Goal: Task Accomplishment & Management: Use online tool/utility

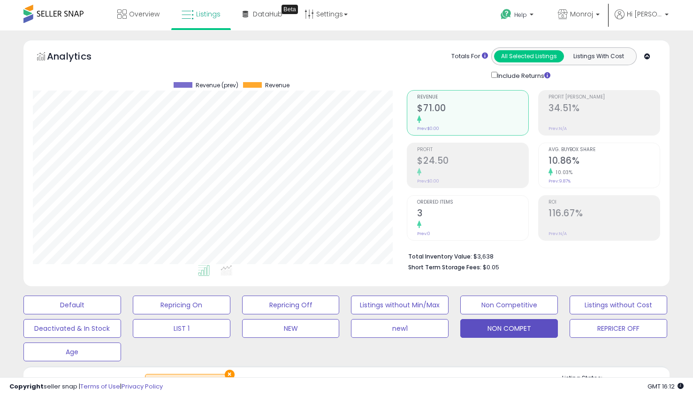
select select "**"
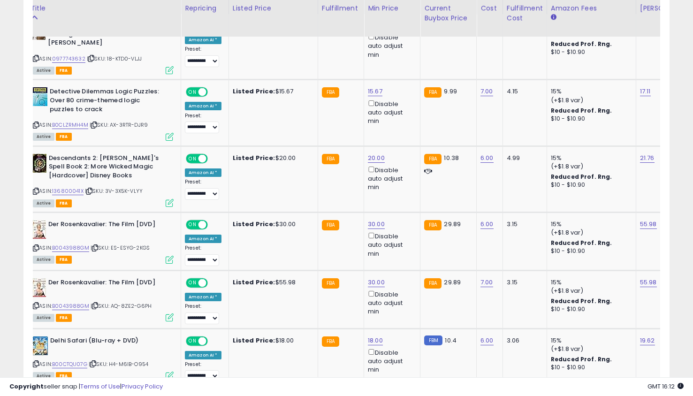
scroll to position [566, 0]
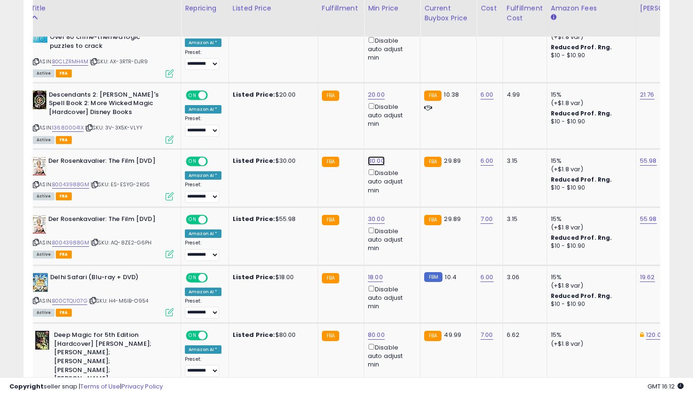
click at [378, 156] on link "30.00" at bounding box center [376, 160] width 17 height 9
type input "*"
type input "**"
click button "submit" at bounding box center [400, 120] width 16 height 14
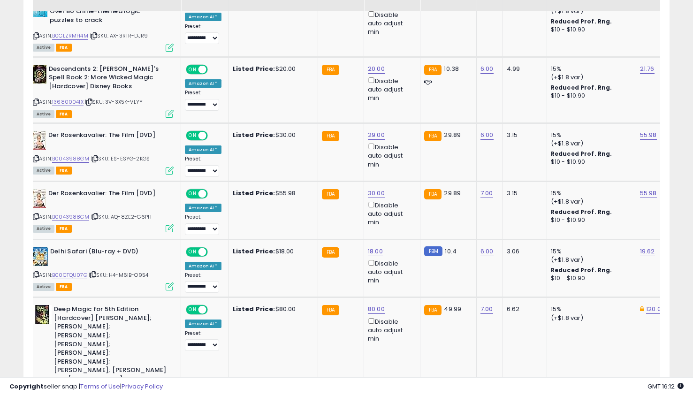
scroll to position [606, 0]
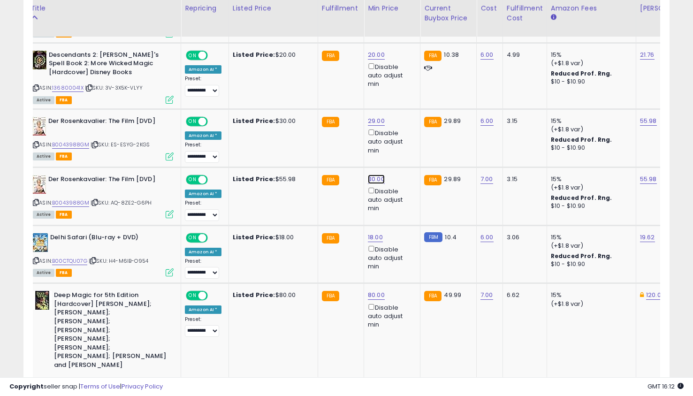
click at [374, 175] on link "30.00" at bounding box center [376, 179] width 17 height 9
type input "*"
type input "**"
click button "submit" at bounding box center [400, 138] width 16 height 14
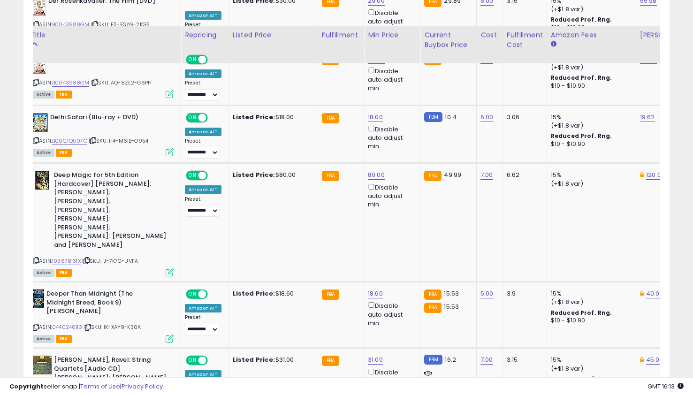
scroll to position [761, 0]
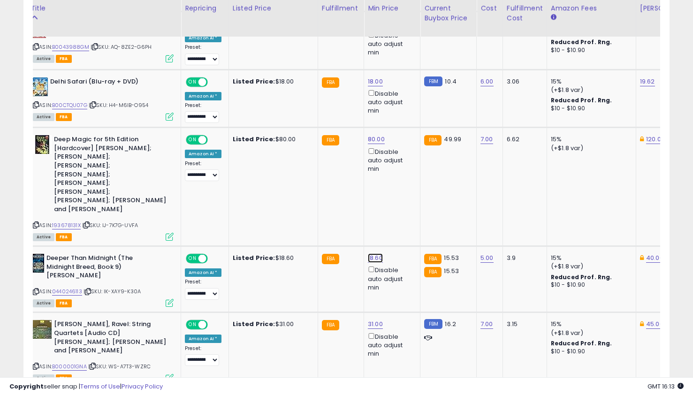
click at [375, 254] on link "18.60" at bounding box center [375, 258] width 15 height 9
type input "*"
click button "submit" at bounding box center [399, 191] width 16 height 14
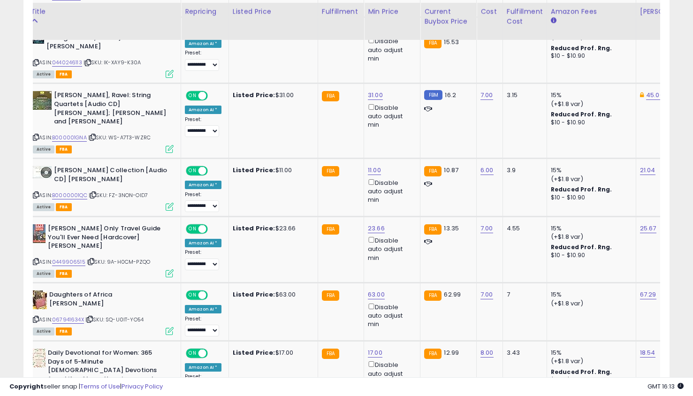
scroll to position [999, 0]
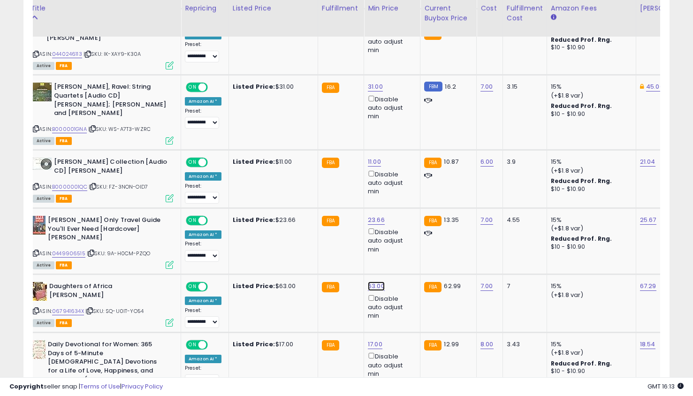
click at [374, 282] on link "63.00" at bounding box center [376, 286] width 17 height 9
type input "**"
click button "submit" at bounding box center [400, 219] width 16 height 14
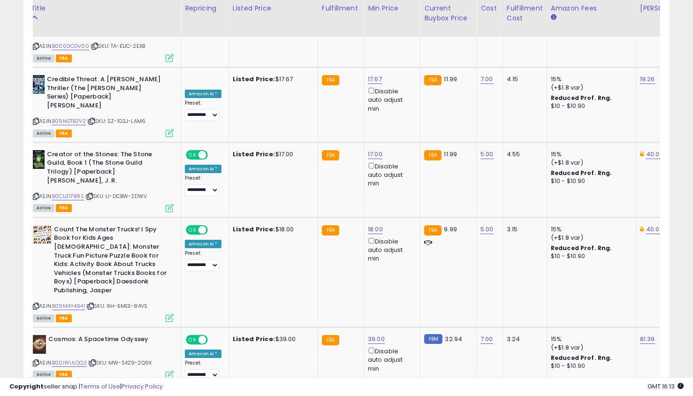
scroll to position [1580, 0]
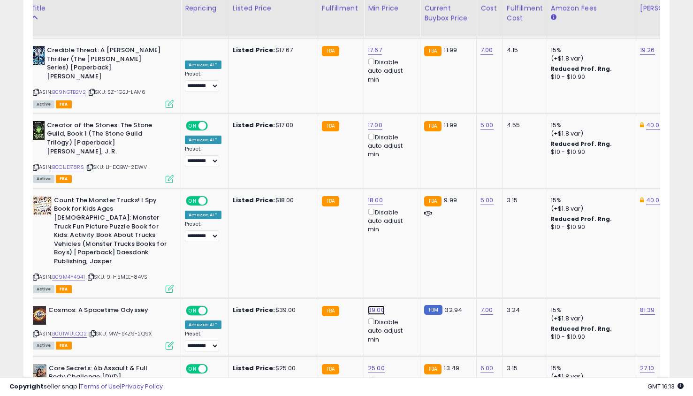
click at [371, 306] on link "39.00" at bounding box center [376, 310] width 17 height 9
type input "**"
click button "submit" at bounding box center [400, 182] width 16 height 14
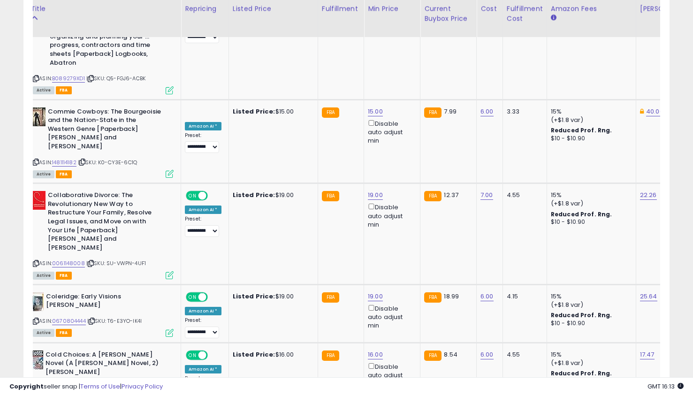
scroll to position [2005, 0]
click at [369, 350] on link "16.00" at bounding box center [375, 354] width 15 height 9
type input "*****"
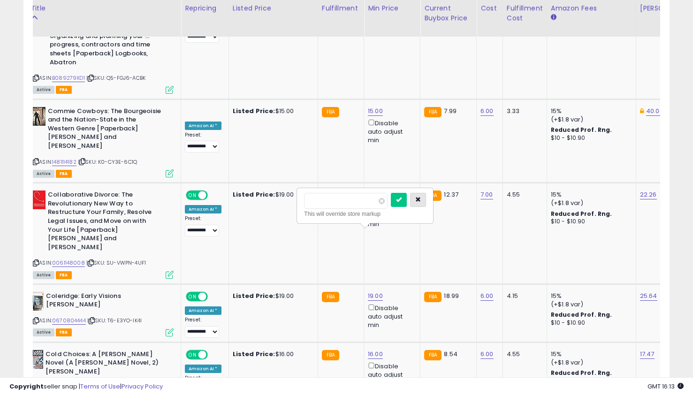
click at [421, 197] on icon "button" at bounding box center [418, 200] width 6 height 6
click at [371, 292] on link "19.00" at bounding box center [375, 296] width 15 height 9
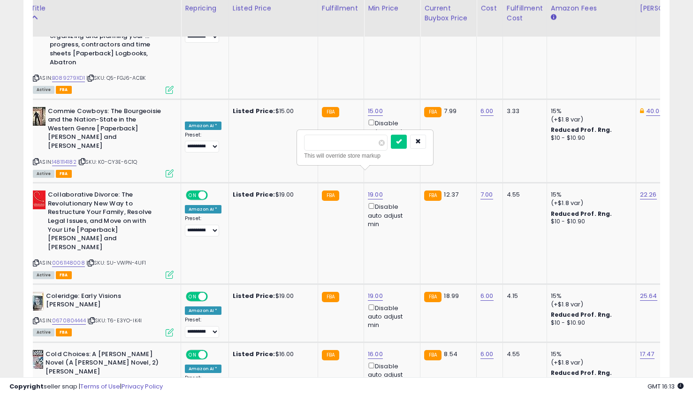
type input "**"
click button "submit" at bounding box center [399, 142] width 16 height 14
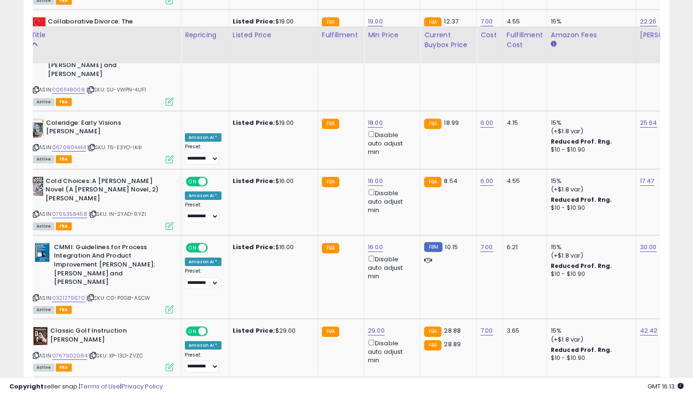
scroll to position [2205, 0]
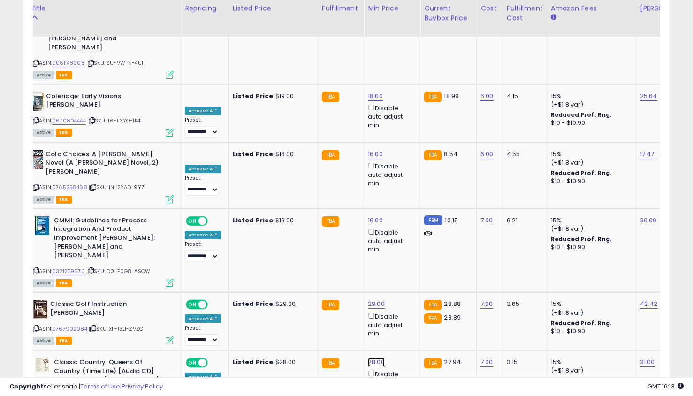
click at [375, 358] on link "28.00" at bounding box center [376, 362] width 17 height 9
type input "**"
click button "submit" at bounding box center [400, 199] width 16 height 14
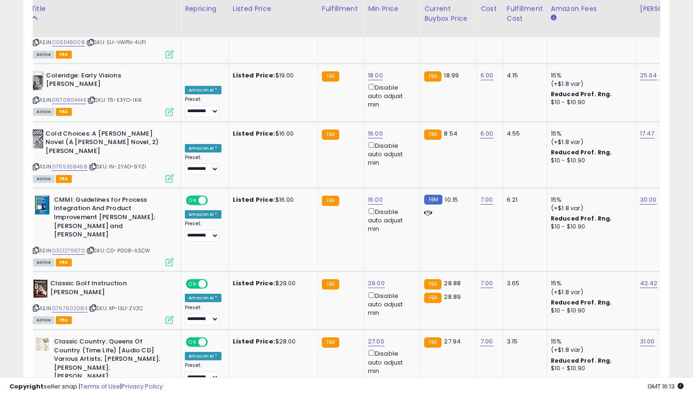
scroll to position [2226, 0]
click at [369, 278] on link "29.00" at bounding box center [376, 282] width 17 height 9
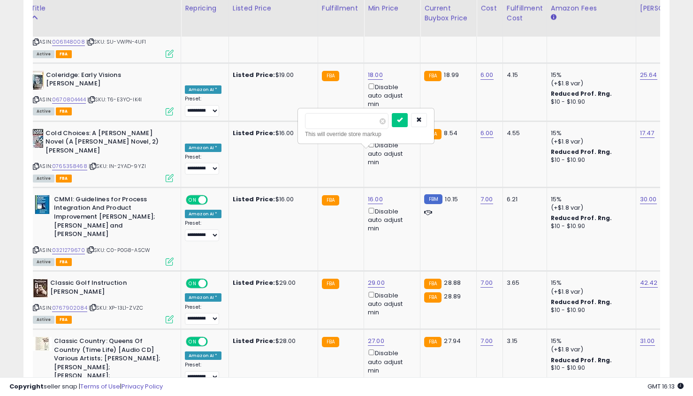
type input "**"
click button "submit" at bounding box center [400, 120] width 16 height 14
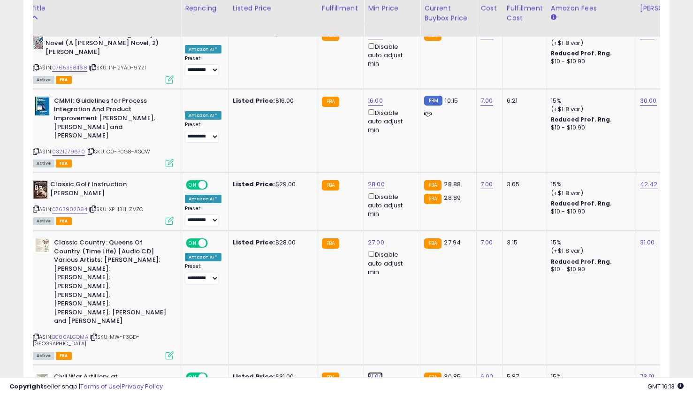
click at [369, 372] on link "31.00" at bounding box center [375, 376] width 15 height 9
type input "*"
click button "submit" at bounding box center [399, 181] width 16 height 14
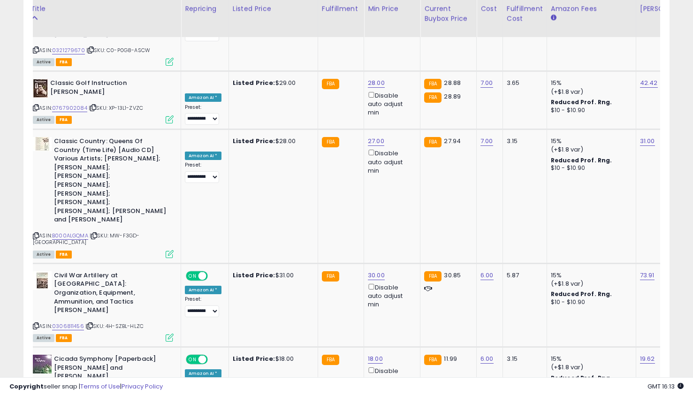
scroll to position [2427, 0]
type input "*"
type input "**"
click button "submit" at bounding box center [399, 221] width 16 height 14
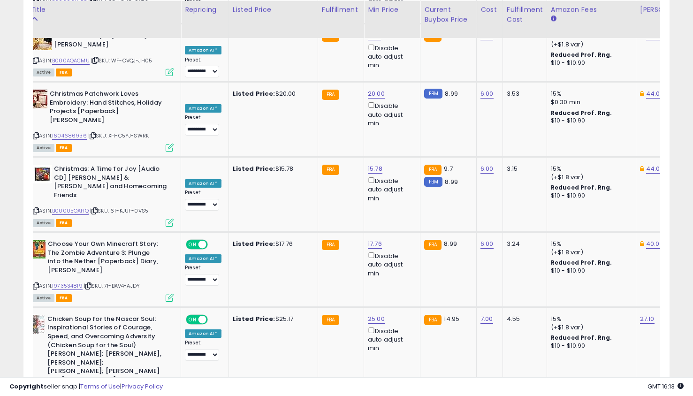
scroll to position [2875, 0]
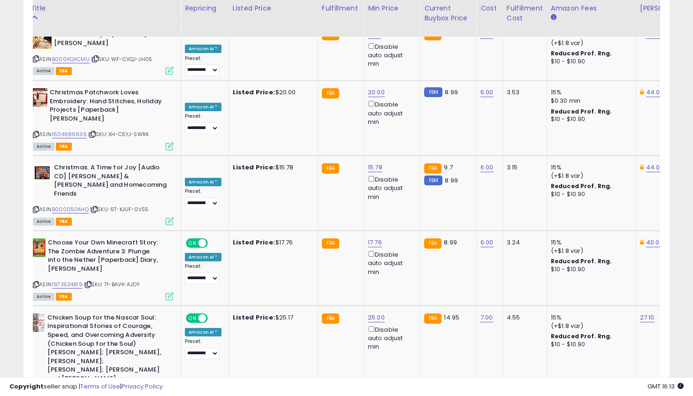
type input "**"
click button "submit" at bounding box center [399, 197] width 16 height 14
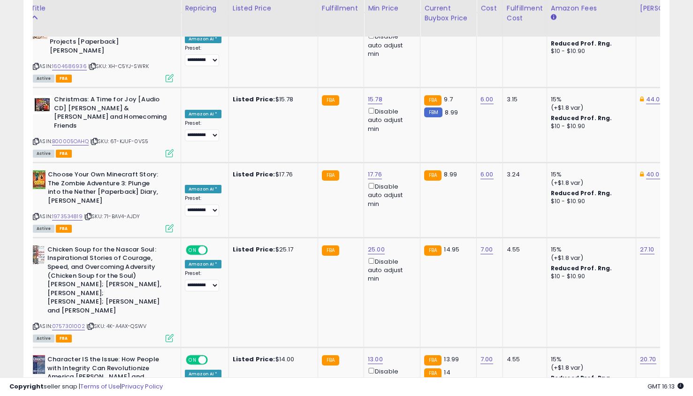
type input "*"
type input "**"
click button "submit" at bounding box center [400, 204] width 16 height 14
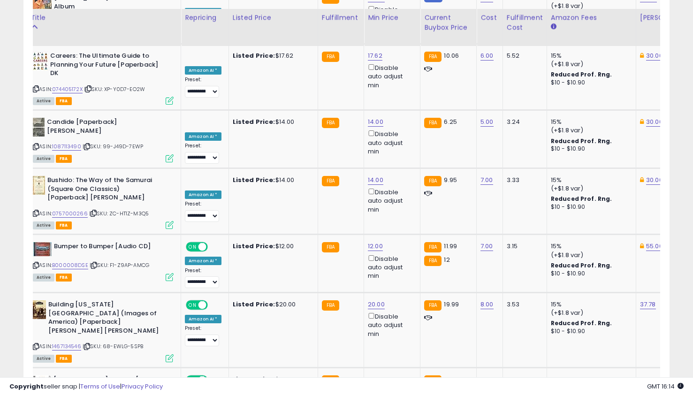
scroll to position [3542, 0]
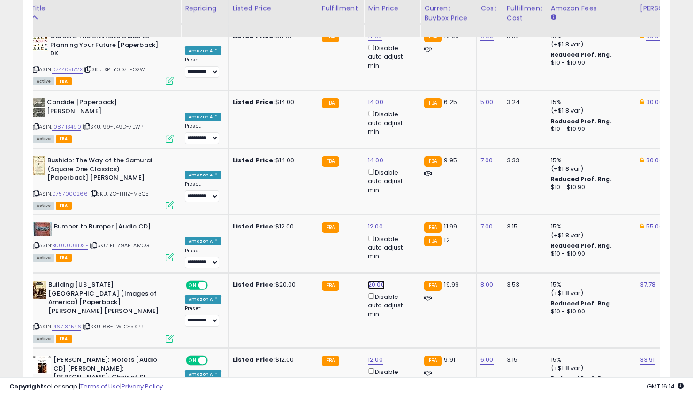
click at [373, 280] on link "20.00" at bounding box center [376, 284] width 17 height 9
type input "*"
type input "**"
click button "submit" at bounding box center [400, 45] width 16 height 14
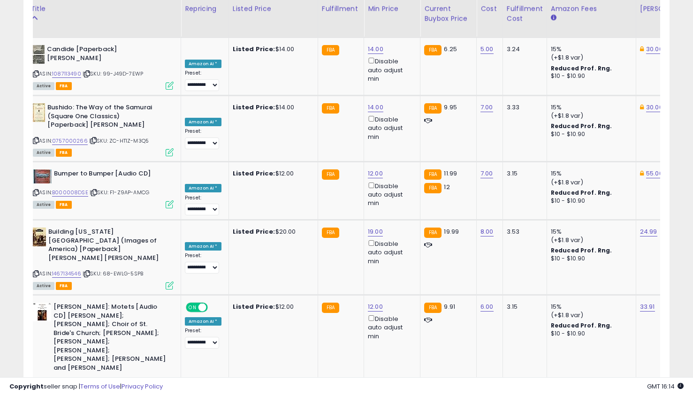
scroll to position [3595, 0]
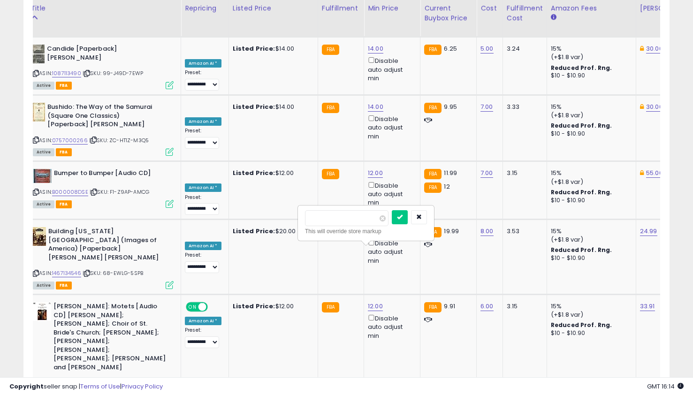
type input "*"
click button "submit" at bounding box center [400, 217] width 16 height 14
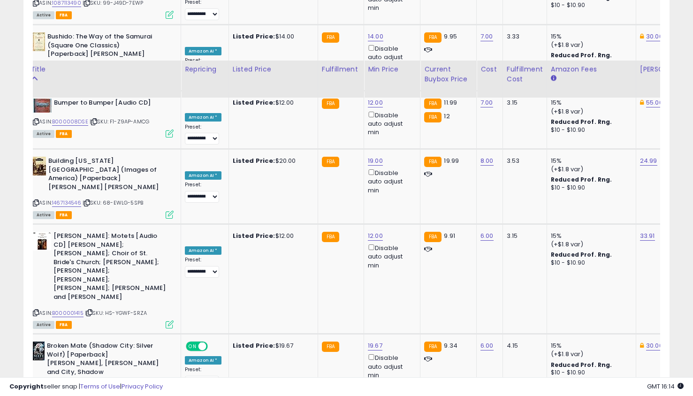
scroll to position [3727, 0]
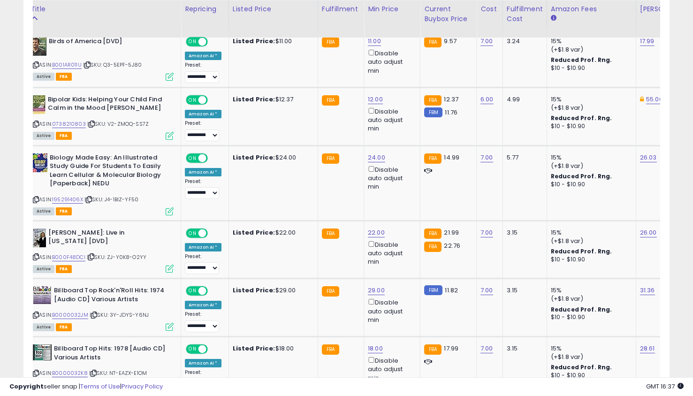
scroll to position [487, 0]
click at [375, 237] on link "22.00" at bounding box center [376, 232] width 17 height 9
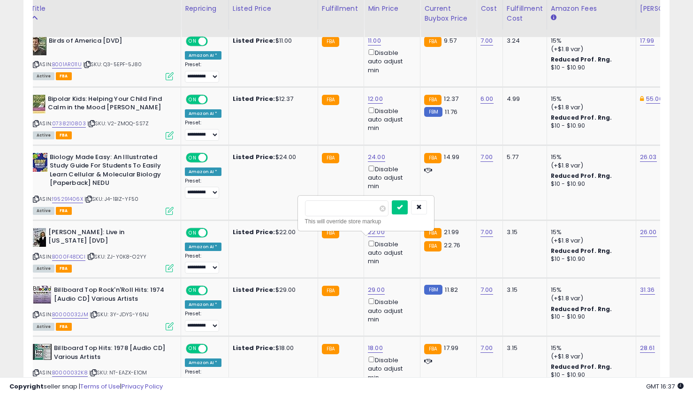
type input "*"
click button "submit" at bounding box center [400, 207] width 16 height 14
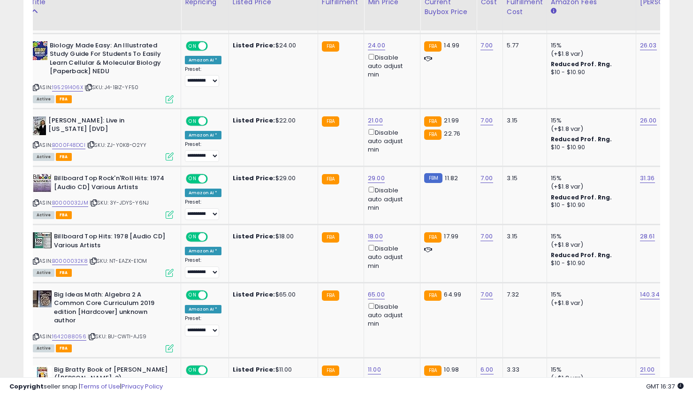
scroll to position [592, 0]
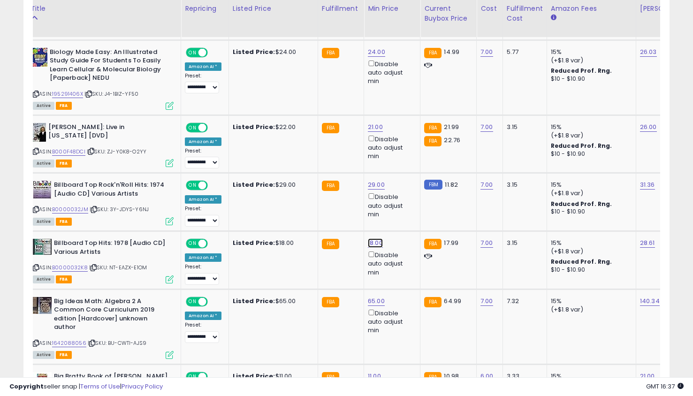
click at [374, 248] on link "18.00" at bounding box center [375, 242] width 15 height 9
type input "**"
click button "submit" at bounding box center [399, 219] width 16 height 14
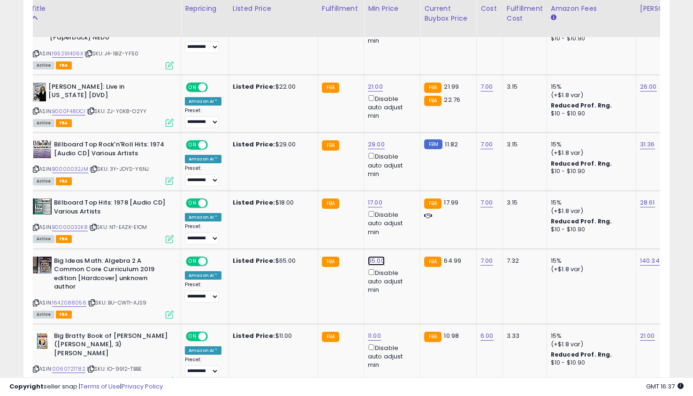
click at [374, 266] on link "65.00" at bounding box center [376, 260] width 17 height 9
type input "**"
click button "submit" at bounding box center [400, 236] width 16 height 14
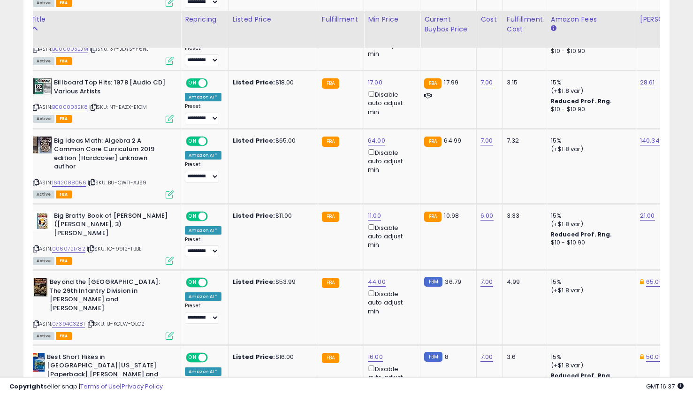
scroll to position [774, 0]
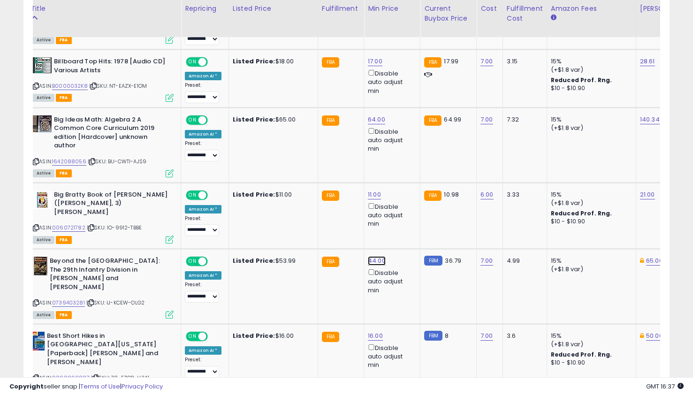
click at [371, 263] on link "44.00" at bounding box center [377, 260] width 18 height 9
type input "*"
type input "**"
click button "submit" at bounding box center [400, 228] width 16 height 14
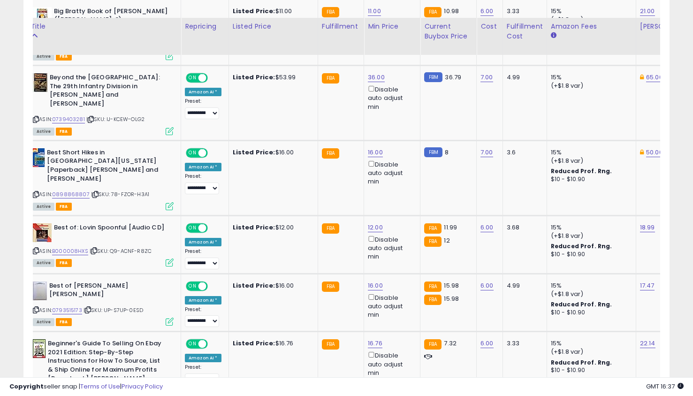
scroll to position [975, 0]
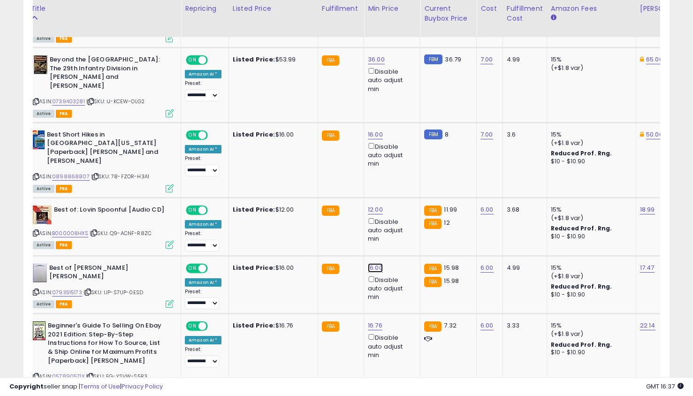
click at [371, 263] on link "16.00" at bounding box center [375, 267] width 15 height 9
type input "**"
click button "submit" at bounding box center [399, 226] width 16 height 14
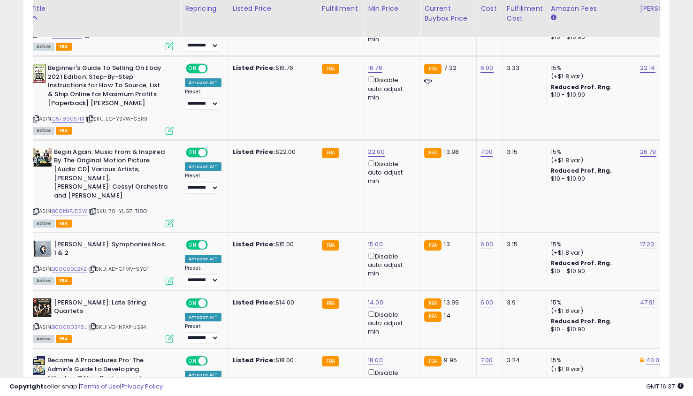
scroll to position [1233, 0]
click at [372, 298] on link "14.00" at bounding box center [375, 302] width 15 height 9
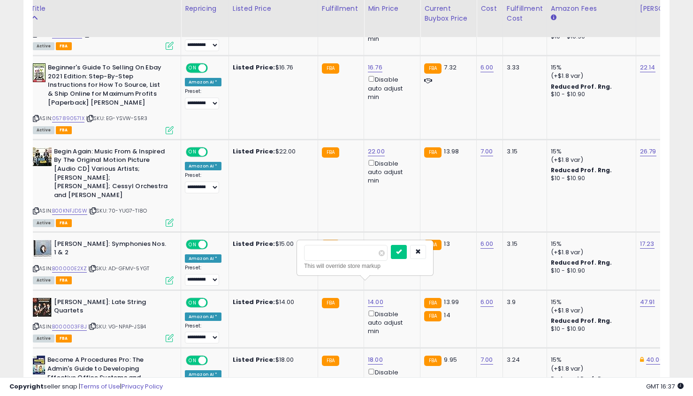
type input "**"
click button "submit" at bounding box center [399, 252] width 16 height 14
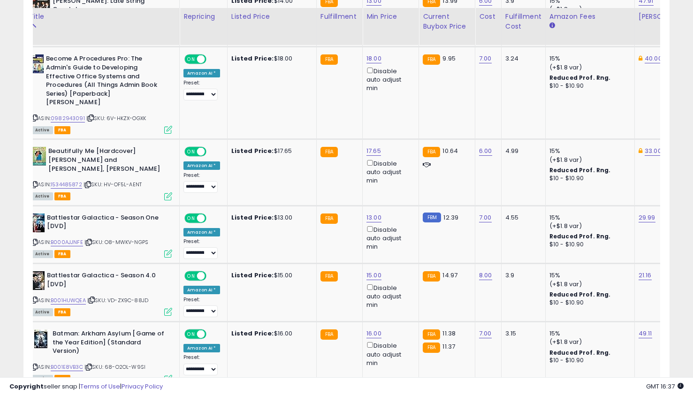
scroll to position [1659, 0]
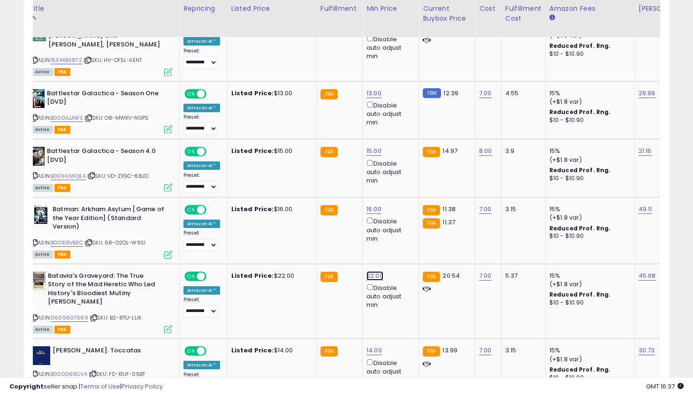
click at [373, 271] on link "22.00" at bounding box center [375, 275] width 17 height 9
type input "*"
click at [391, 202] on button "submit" at bounding box center [399, 209] width 16 height 14
type input "**"
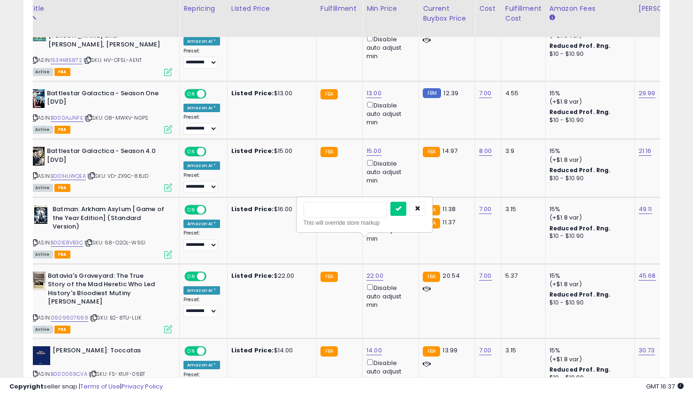
click button "submit" at bounding box center [399, 209] width 16 height 14
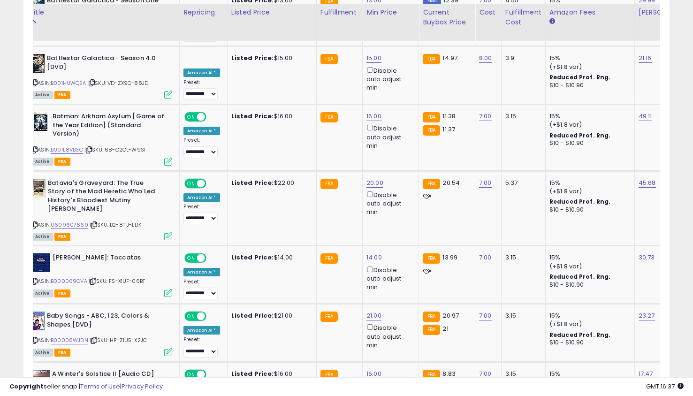
scroll to position [1756, 0]
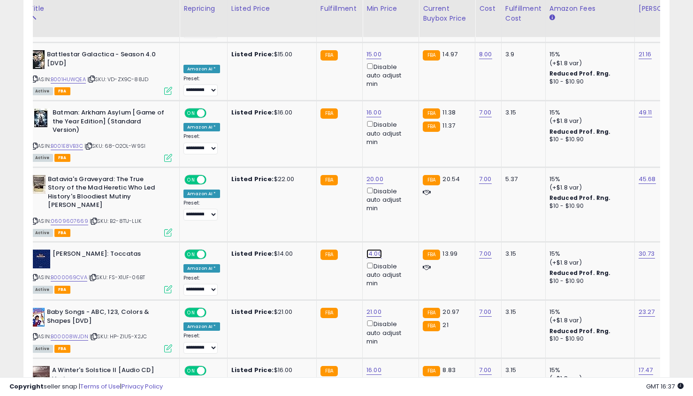
click at [373, 249] on link "14.00" at bounding box center [374, 253] width 15 height 9
type input "*"
click button "submit" at bounding box center [398, 187] width 16 height 14
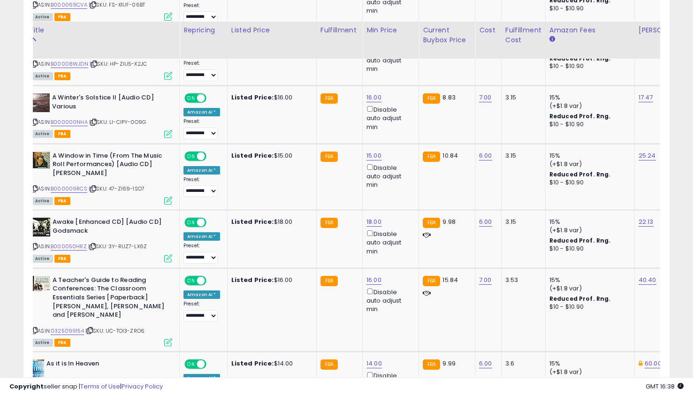
scroll to position [2056, 0]
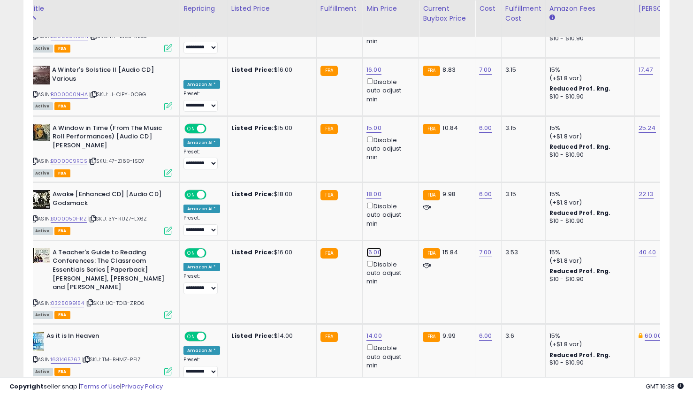
click at [370, 248] on link "16.00" at bounding box center [374, 252] width 15 height 9
type input "**"
click button "submit" at bounding box center [398, 185] width 16 height 14
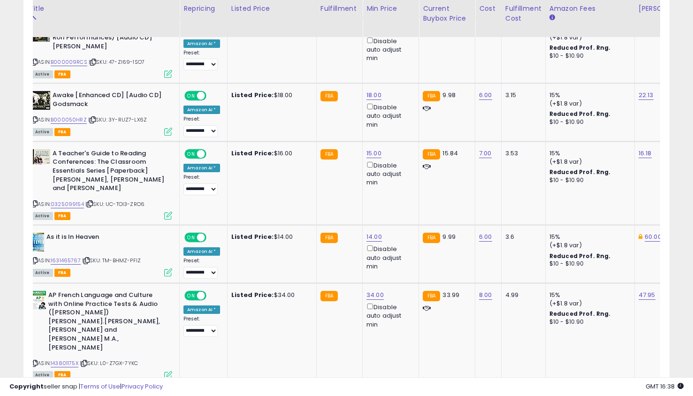
scroll to position [2157, 0]
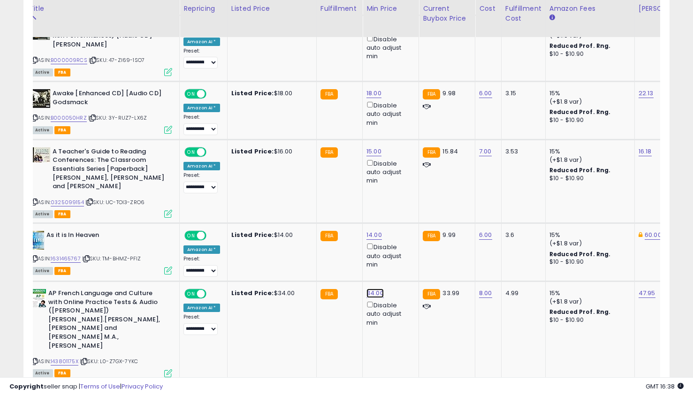
click at [371, 289] on link "34.00" at bounding box center [375, 293] width 17 height 9
type input "*"
click button "submit" at bounding box center [399, 218] width 16 height 14
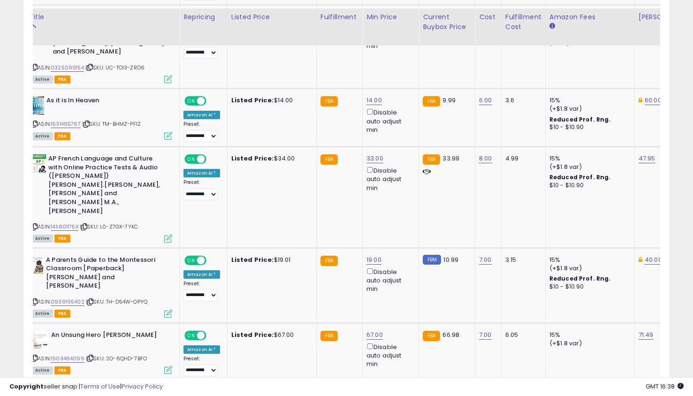
scroll to position [2302, 0]
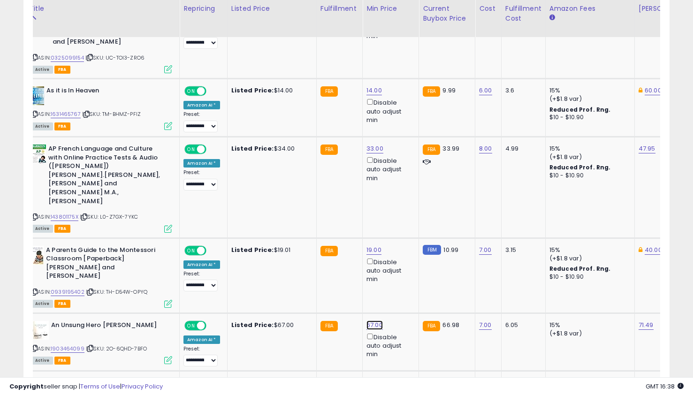
click at [371, 321] on link "67.00" at bounding box center [375, 325] width 16 height 9
type input "*"
click button "submit" at bounding box center [399, 215] width 16 height 14
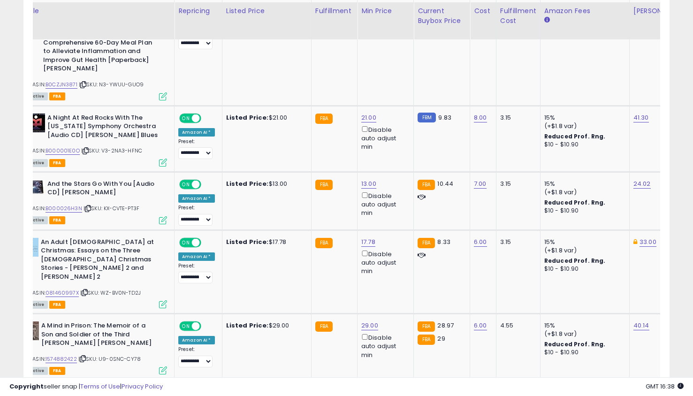
scroll to position [2680, 0]
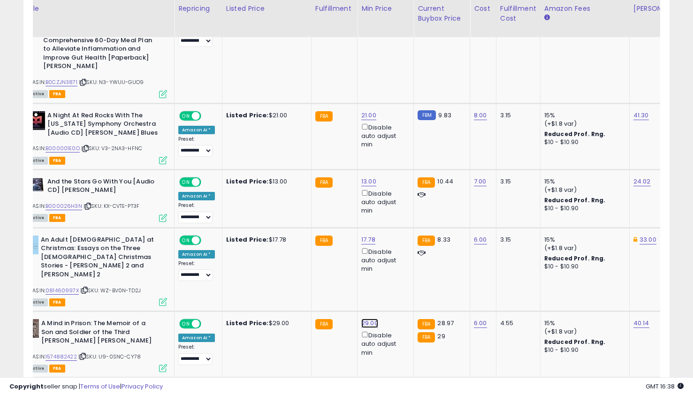
click at [369, 319] on link "29.00" at bounding box center [369, 323] width 17 height 9
type input "**"
click button "submit" at bounding box center [393, 204] width 16 height 14
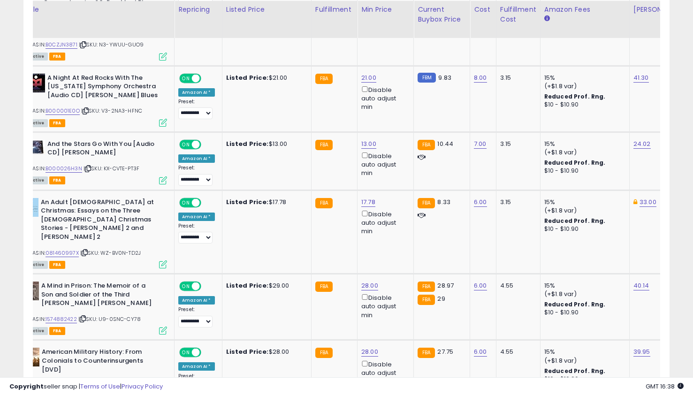
scroll to position [2718, 0]
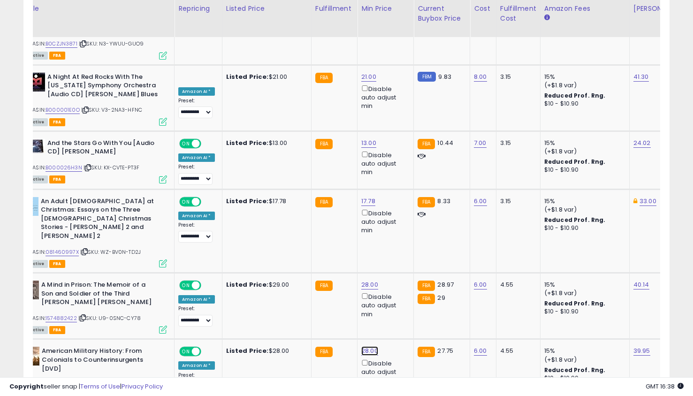
click at [368, 346] on link "28.00" at bounding box center [369, 350] width 17 height 9
type input "**"
click button "submit" at bounding box center [393, 232] width 16 height 14
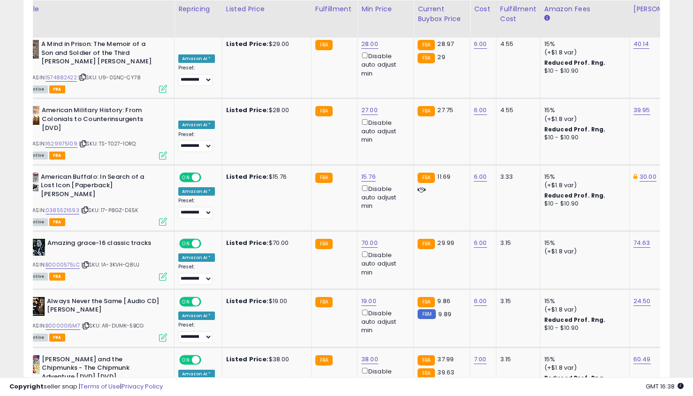
scroll to position [2959, 0]
click at [365, 354] on link "38.00" at bounding box center [369, 358] width 17 height 9
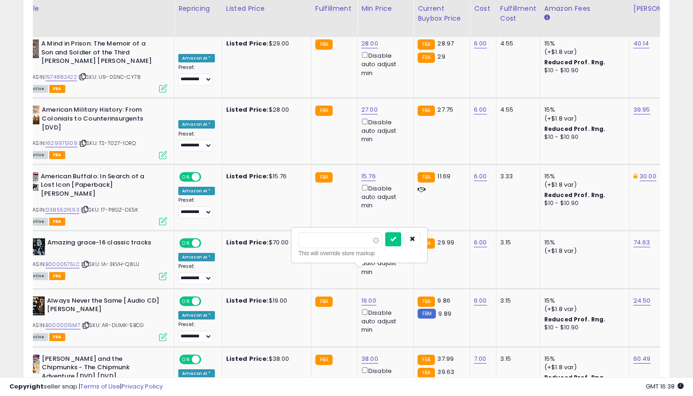
type input "*"
click button "submit" at bounding box center [393, 239] width 16 height 14
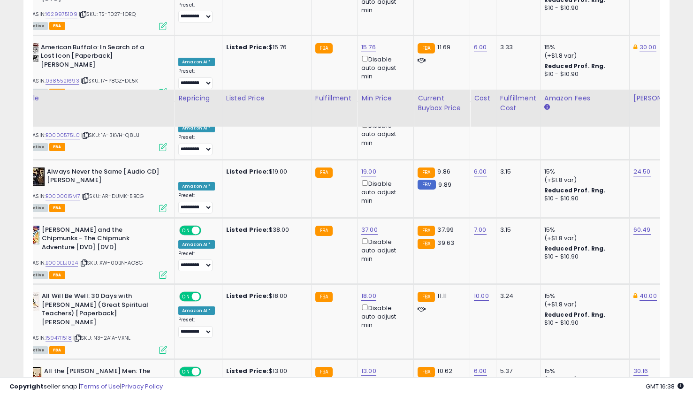
scroll to position [3182, 0]
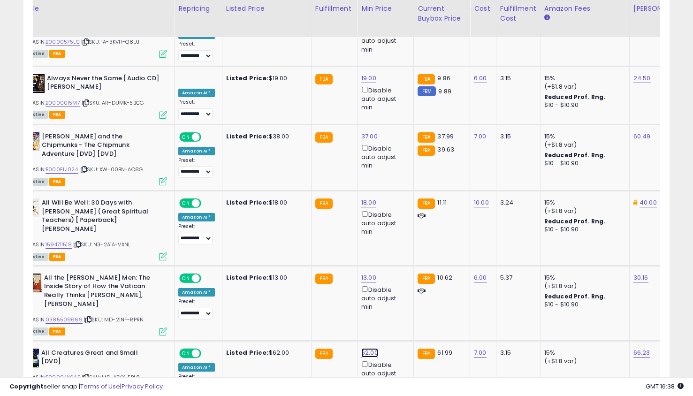
click at [364, 348] on link "62.00" at bounding box center [369, 352] width 17 height 9
type input "**"
click button "submit" at bounding box center [393, 216] width 16 height 14
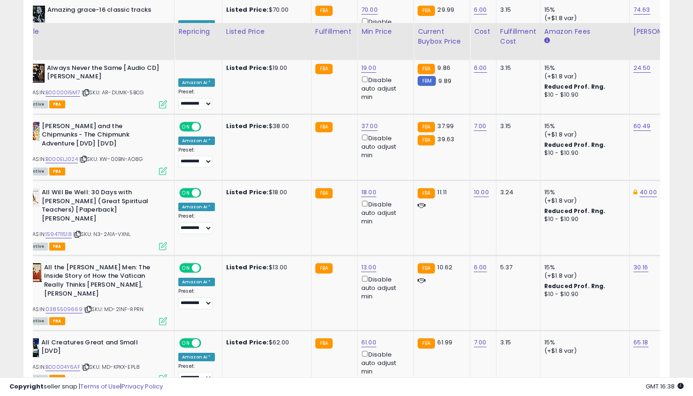
scroll to position [3217, 0]
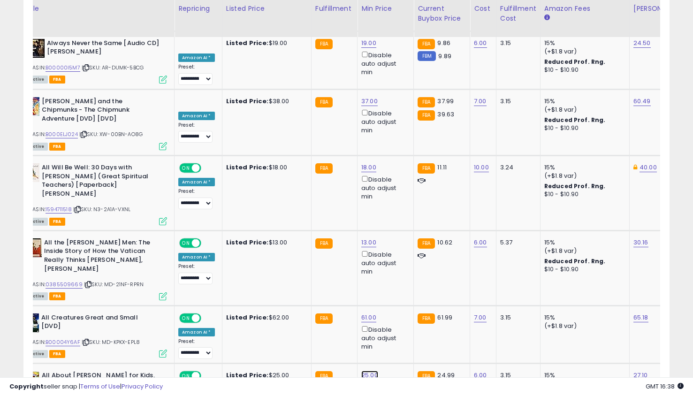
click at [367, 371] on link "25.00" at bounding box center [369, 375] width 17 height 9
type input "**"
click button "submit" at bounding box center [393, 239] width 16 height 14
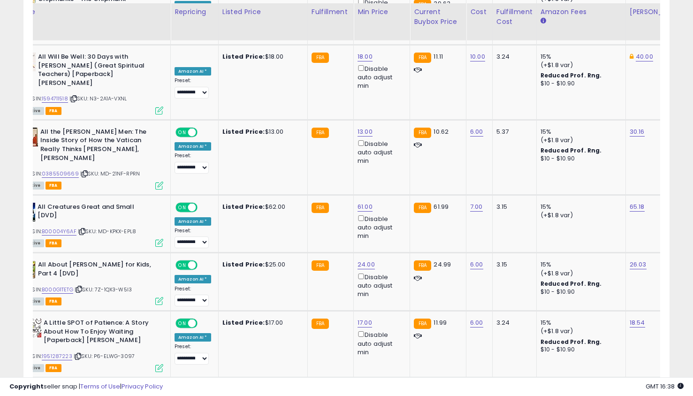
scroll to position [3331, 0]
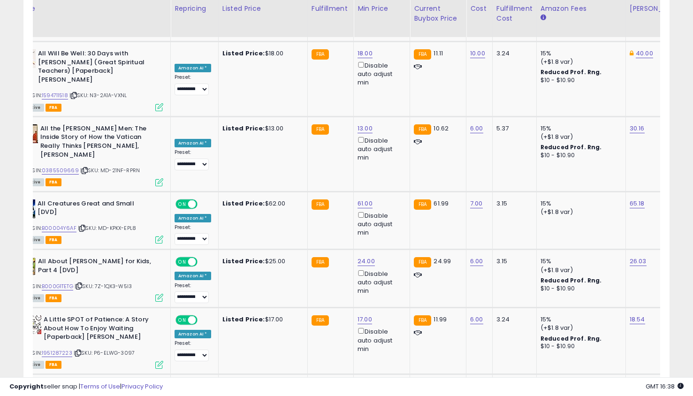
click at [365, 382] on link "65.00" at bounding box center [366, 386] width 17 height 9
type input "*"
click button "submit" at bounding box center [390, 250] width 16 height 14
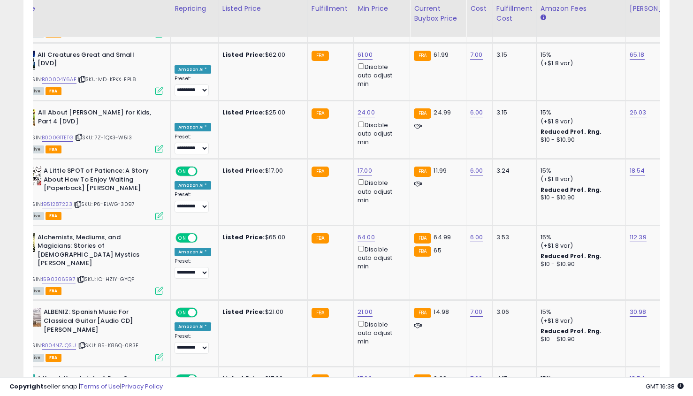
scroll to position [3484, 0]
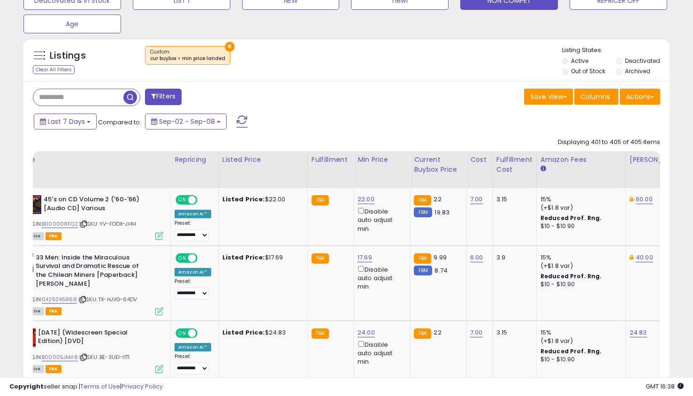
scroll to position [329, 0]
click at [359, 198] on link "22.00" at bounding box center [366, 198] width 17 height 9
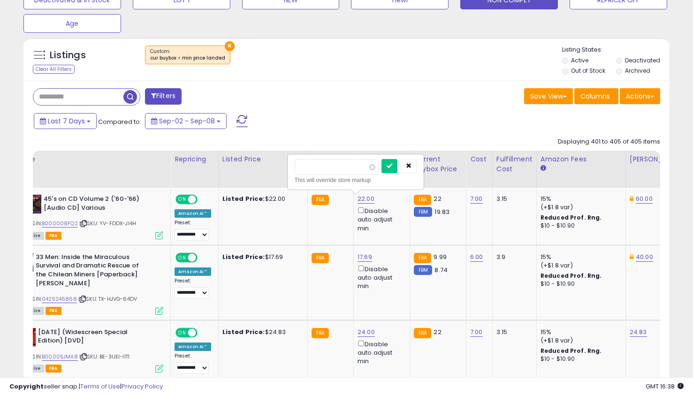
type input "*"
type input "**"
click button "submit" at bounding box center [390, 166] width 16 height 14
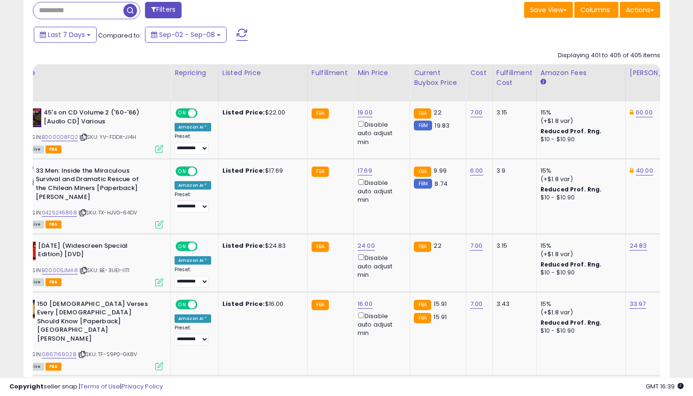
scroll to position [428, 0]
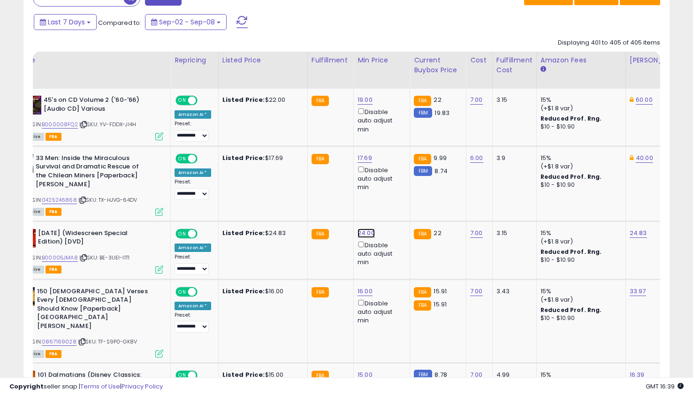
click at [360, 233] on link "24.00" at bounding box center [366, 233] width 17 height 9
type input "**"
click button "submit" at bounding box center [390, 200] width 16 height 14
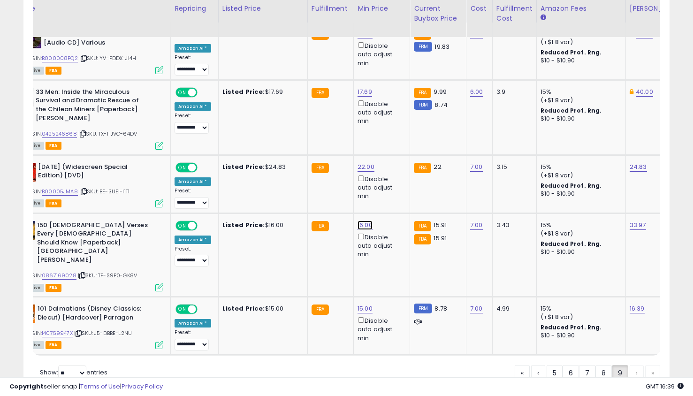
click at [361, 224] on link "16.00" at bounding box center [365, 225] width 15 height 9
type input "**"
click button "submit" at bounding box center [389, 192] width 16 height 14
click at [520, 365] on link "«" at bounding box center [522, 373] width 15 height 16
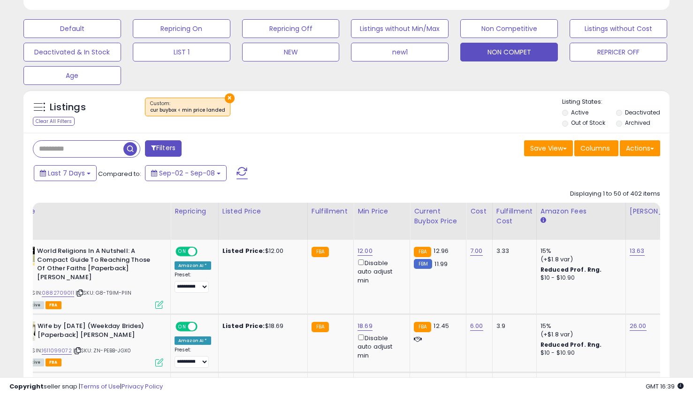
scroll to position [283, 0]
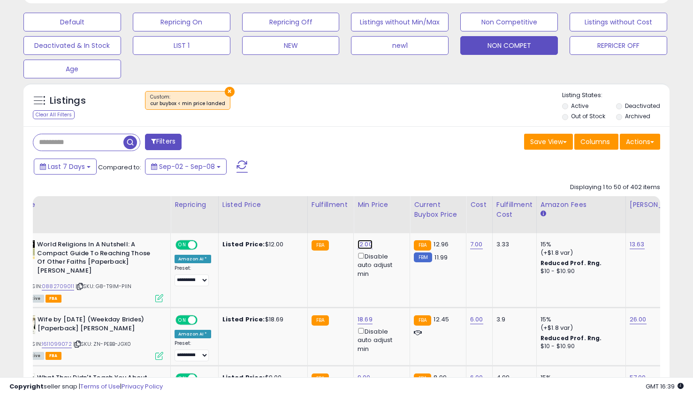
click at [358, 246] on link "12.00" at bounding box center [365, 244] width 15 height 9
type input "*"
type input "**"
click button "submit" at bounding box center [389, 212] width 16 height 14
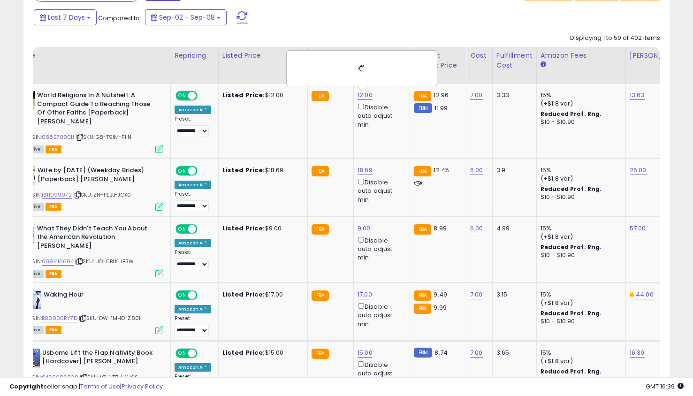
scroll to position [433, 0]
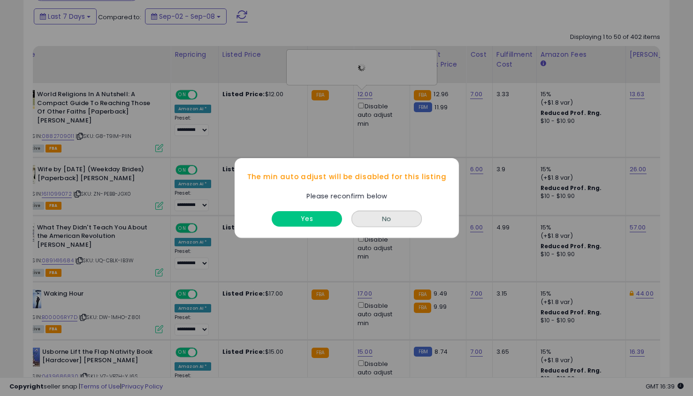
click at [371, 216] on button "No" at bounding box center [387, 219] width 70 height 16
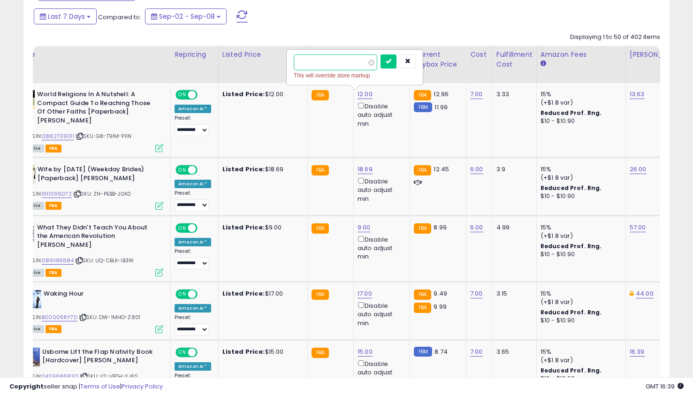
click at [348, 63] on input "**" at bounding box center [336, 62] width 84 height 16
click button "submit" at bounding box center [389, 61] width 16 height 14
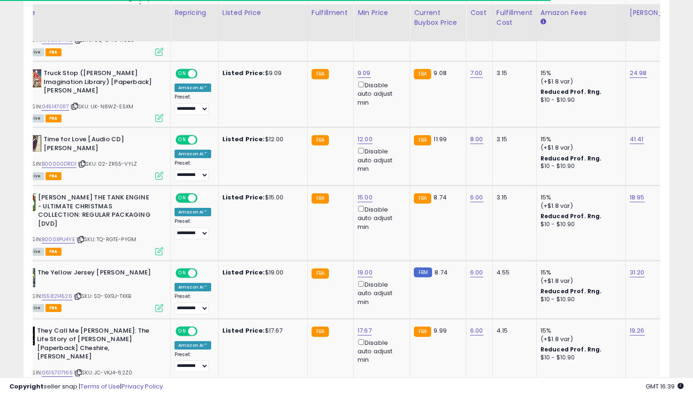
scroll to position [903, 0]
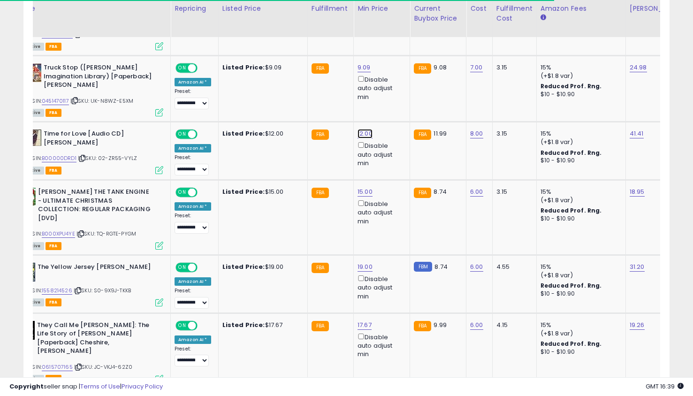
click at [361, 129] on link "12.00" at bounding box center [365, 133] width 15 height 9
type input "*"
click button "submit" at bounding box center [389, 92] width 16 height 14
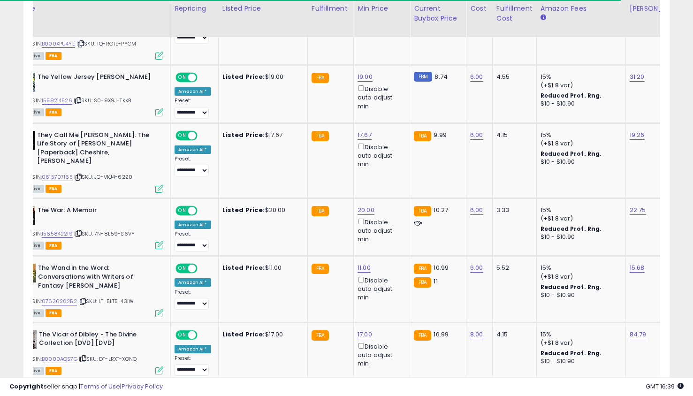
scroll to position [1141, 0]
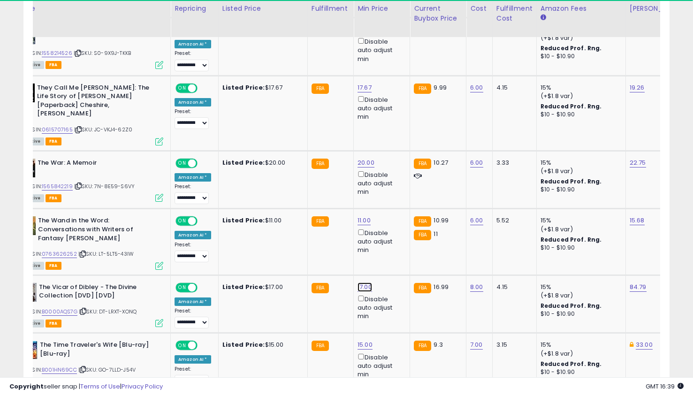
click at [367, 283] on link "17.00" at bounding box center [365, 287] width 15 height 9
type input "**"
click button "submit" at bounding box center [389, 228] width 16 height 14
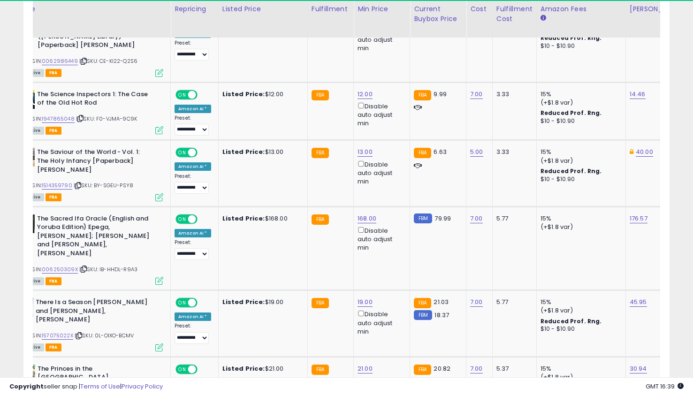
scroll to position [1733, 0]
click at [362, 297] on link "19.00" at bounding box center [365, 301] width 15 height 9
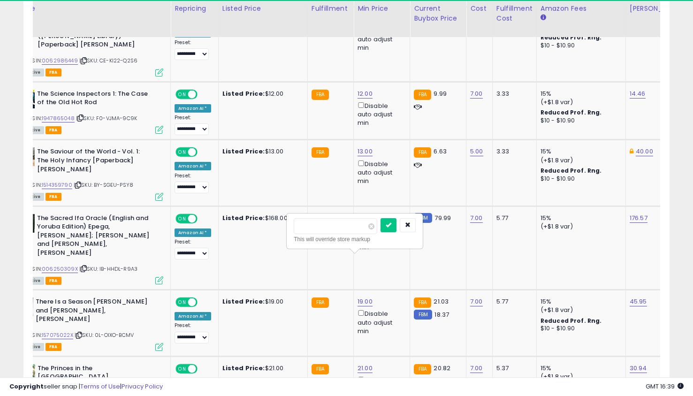
type input "**"
click button "submit" at bounding box center [389, 225] width 16 height 14
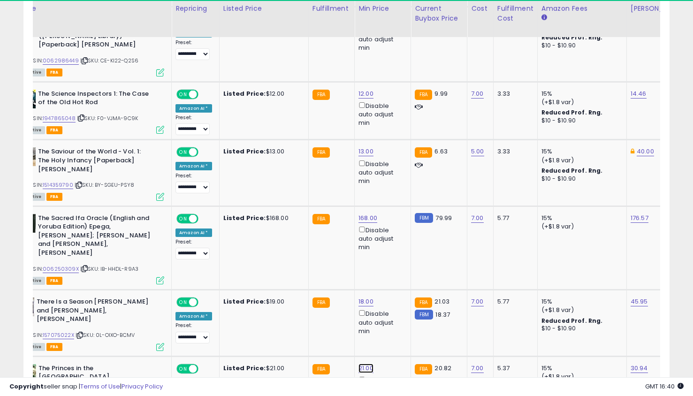
click at [363, 364] on link "21.00" at bounding box center [366, 368] width 15 height 9
type input "*"
click button "submit" at bounding box center [390, 283] width 16 height 14
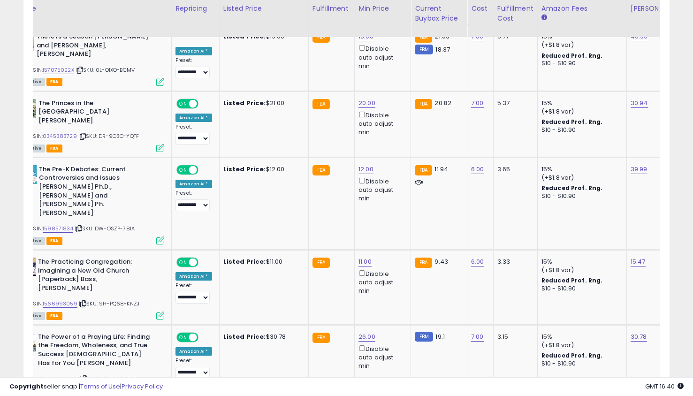
scroll to position [2079, 0]
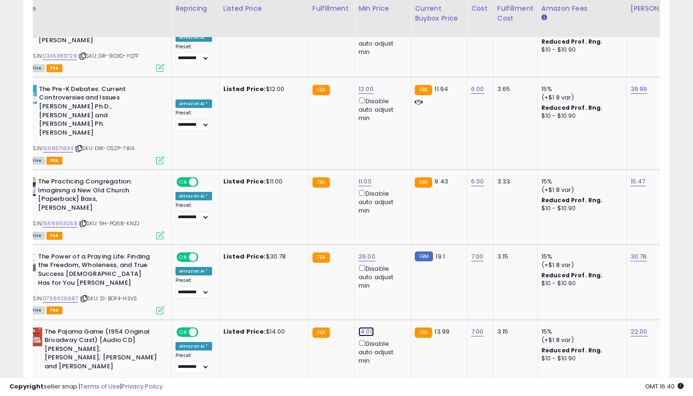
click at [365, 327] on link "14.00" at bounding box center [366, 331] width 15 height 9
type input "**"
click button "submit" at bounding box center [390, 212] width 16 height 14
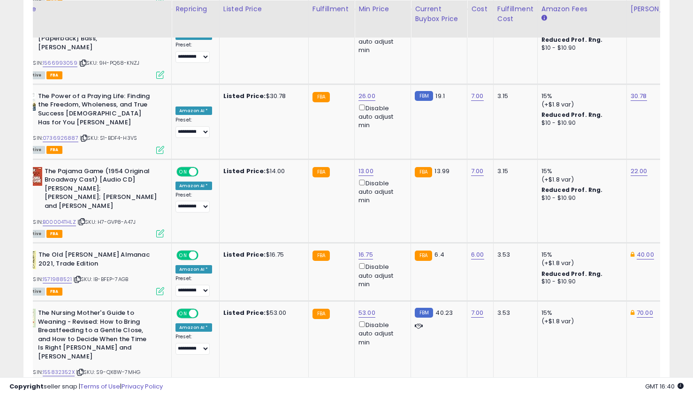
scroll to position [2240, 0]
click at [365, 308] on link "53.00" at bounding box center [367, 312] width 17 height 9
type input "*"
type input "**"
click button "submit" at bounding box center [391, 184] width 16 height 14
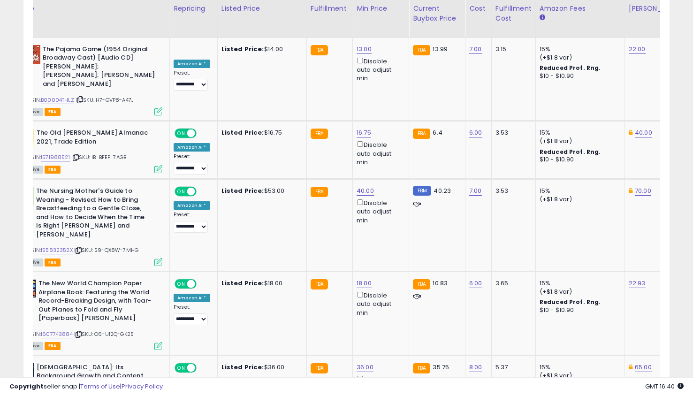
scroll to position [2392, 0]
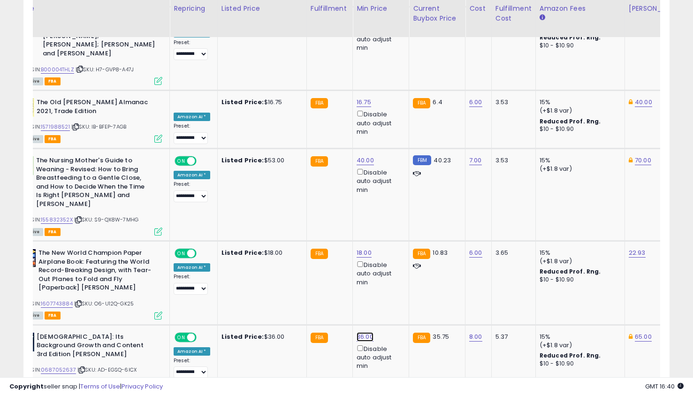
click at [362, 332] on link "36.00" at bounding box center [365, 336] width 17 height 9
type input "**"
click button "submit" at bounding box center [389, 209] width 16 height 14
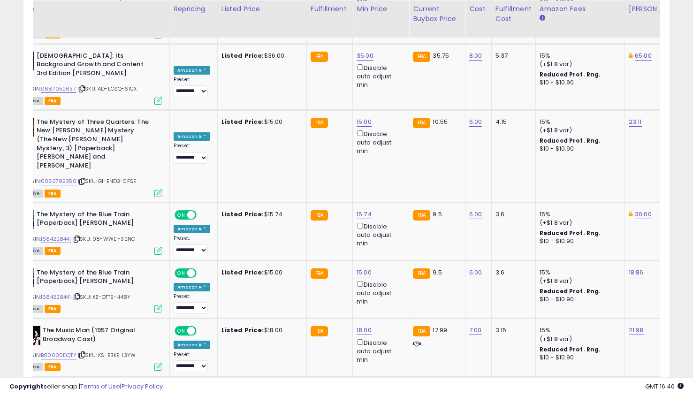
scroll to position [2674, 0]
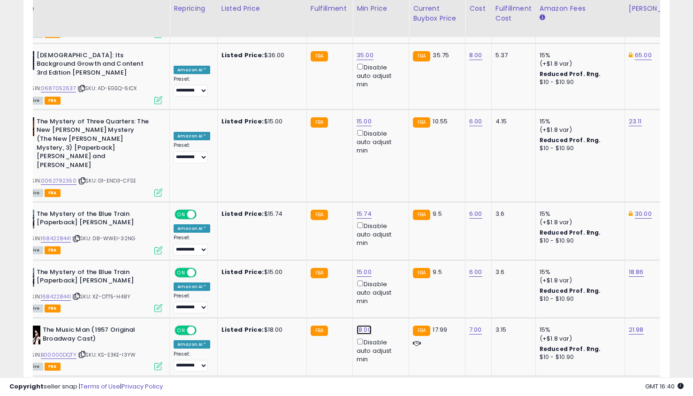
click at [364, 325] on link "18.00" at bounding box center [364, 329] width 15 height 9
type input "**"
click button "submit" at bounding box center [388, 193] width 16 height 14
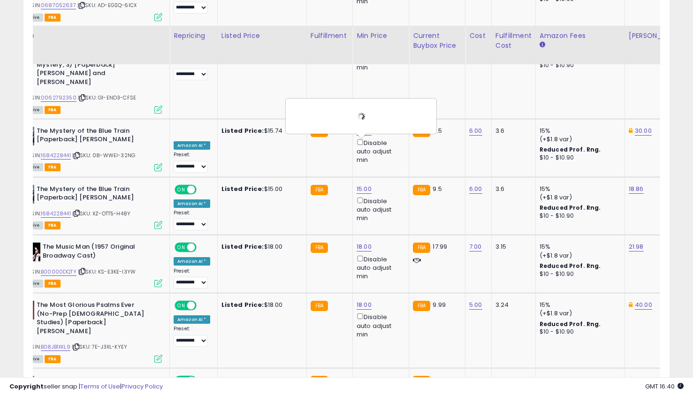
scroll to position [2784, 0]
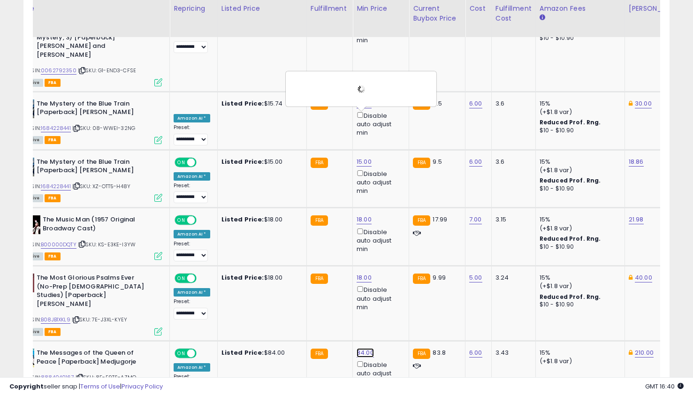
click at [363, 348] on link "84.00" at bounding box center [365, 352] width 17 height 9
type input "**"
click button "submit" at bounding box center [389, 207] width 16 height 14
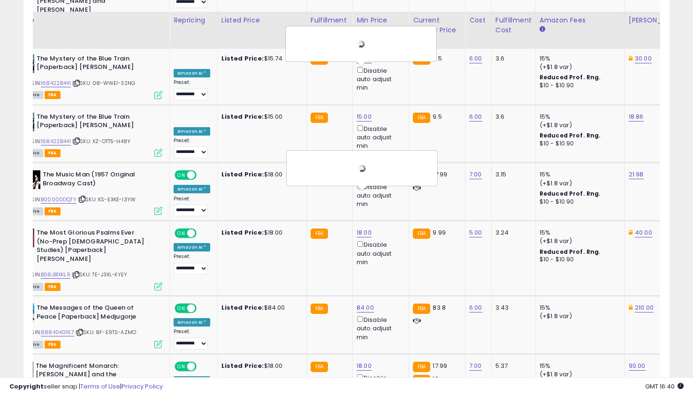
scroll to position [2841, 0]
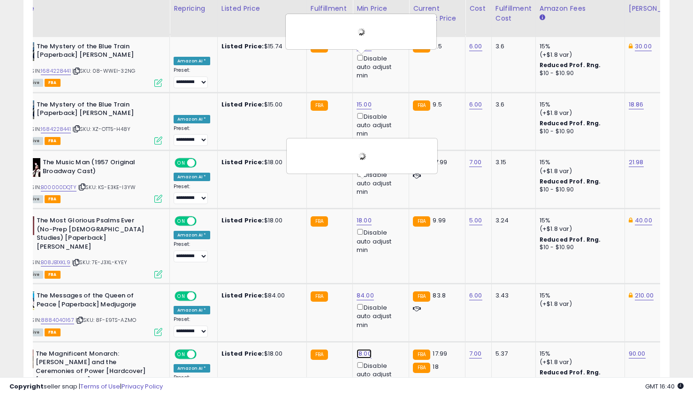
click at [363, 349] on link "18.00" at bounding box center [364, 353] width 15 height 9
type input "*"
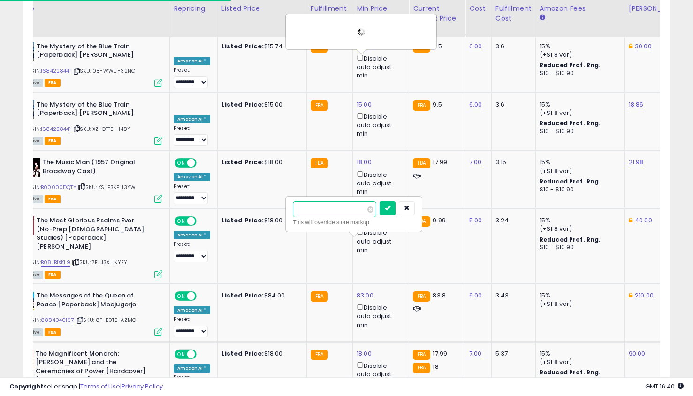
click button "submit" at bounding box center [388, 208] width 16 height 14
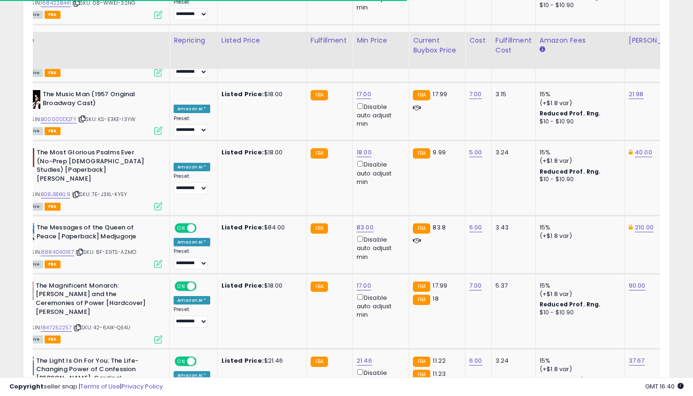
scroll to position [2942, 0]
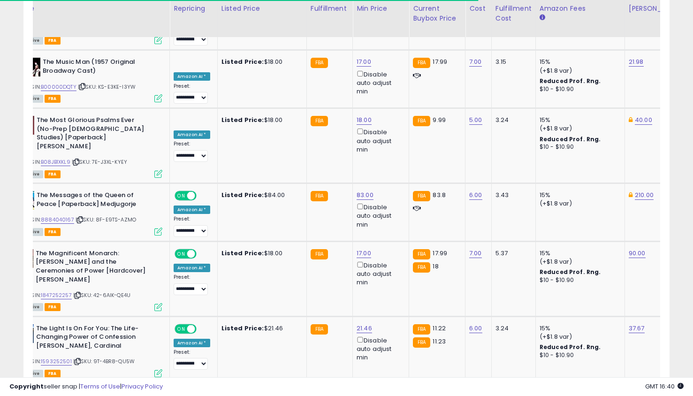
click at [362, 390] on link "23.00" at bounding box center [365, 394] width 17 height 9
type input "**"
click button "submit" at bounding box center [389, 241] width 16 height 14
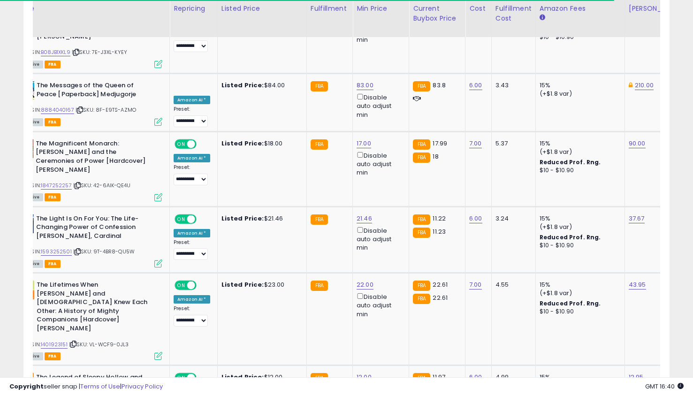
scroll to position [3052, 0]
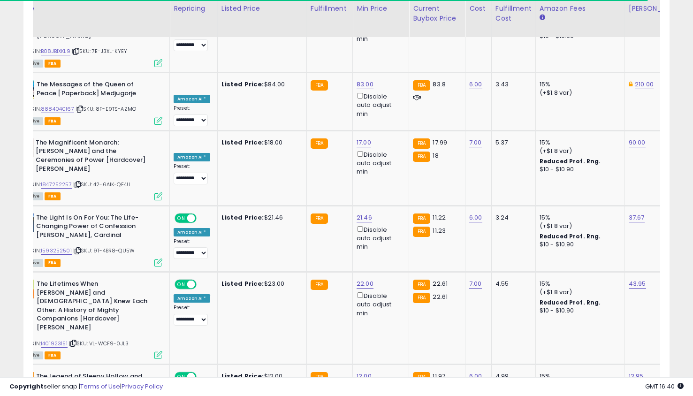
type input "*"
click button "submit" at bounding box center [389, 280] width 16 height 14
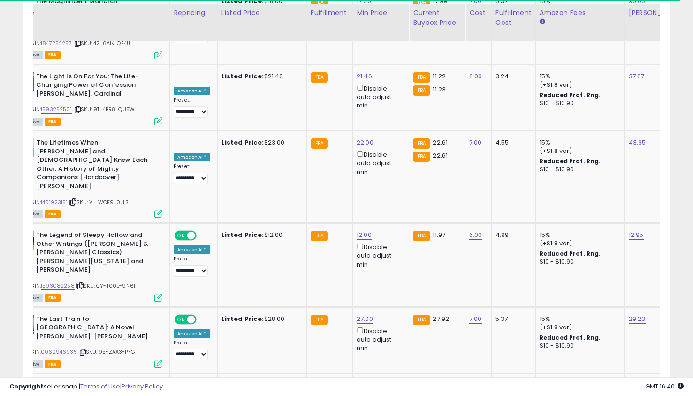
scroll to position [3198, 0]
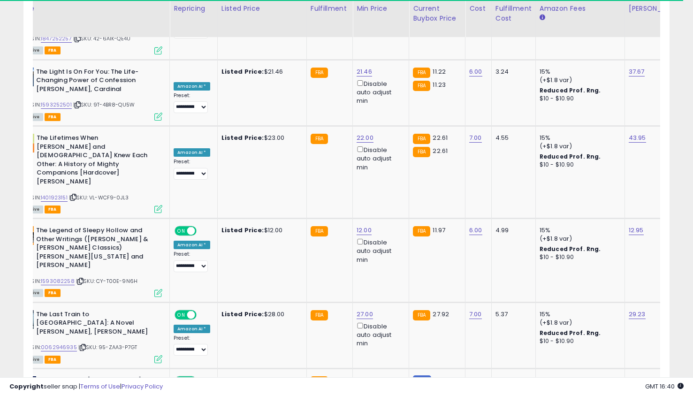
type input "**"
click button "submit" at bounding box center [389, 250] width 16 height 14
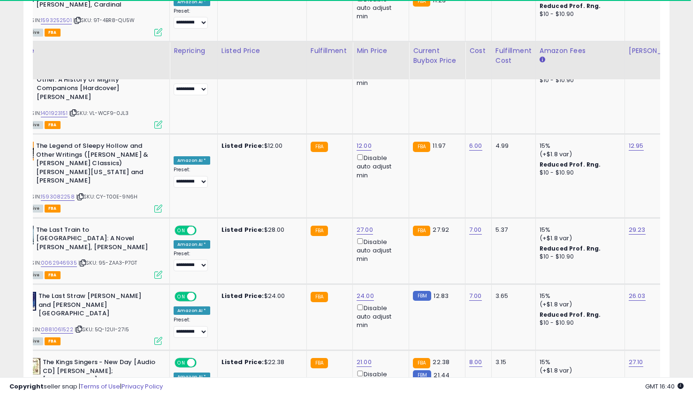
scroll to position [3334, 0]
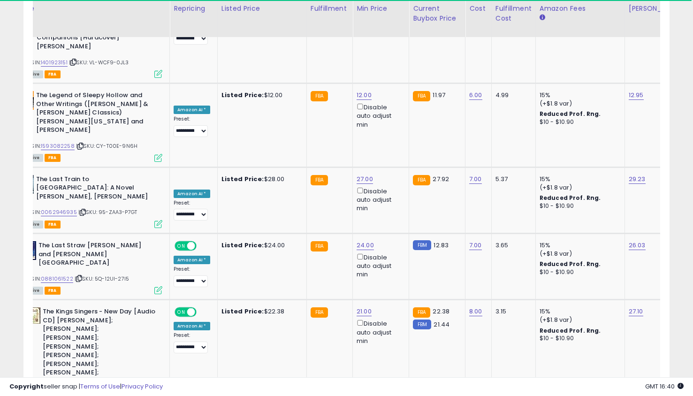
type input "**"
click button "submit" at bounding box center [389, 225] width 16 height 14
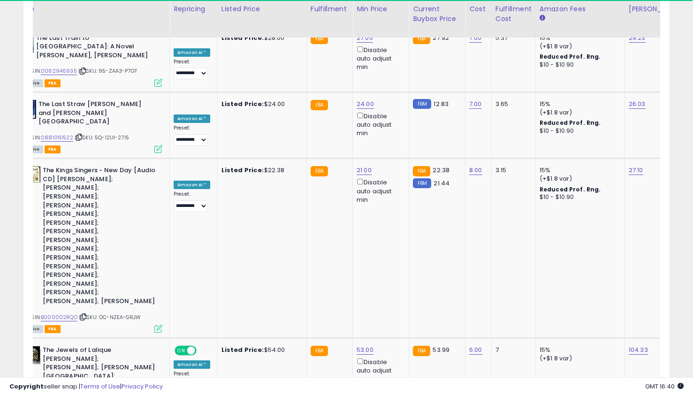
scroll to position [3475, 0]
type input "*"
click button "submit" at bounding box center [389, 242] width 16 height 14
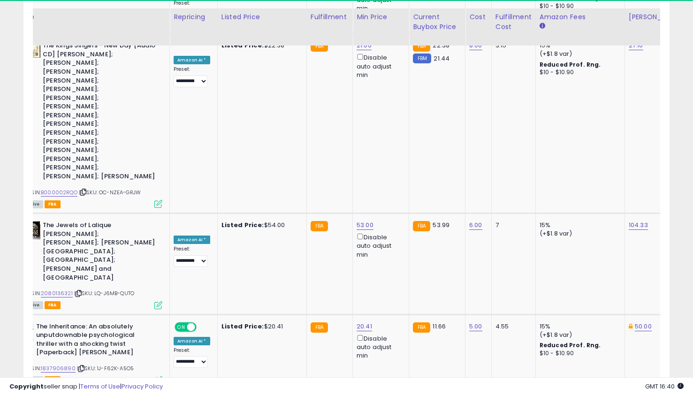
scroll to position [3608, 0]
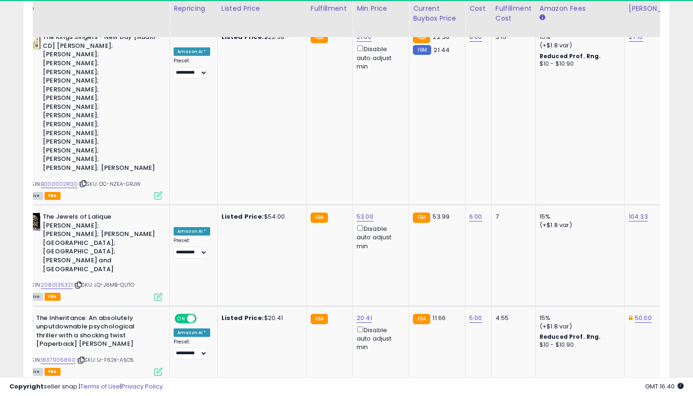
type input "**"
click button "submit" at bounding box center [389, 234] width 16 height 14
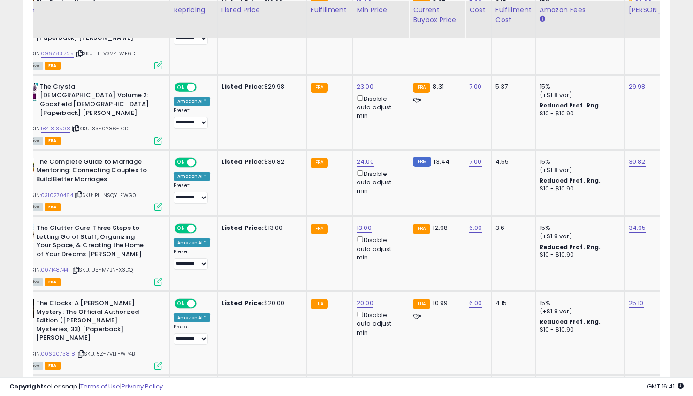
scroll to position [592, 0]
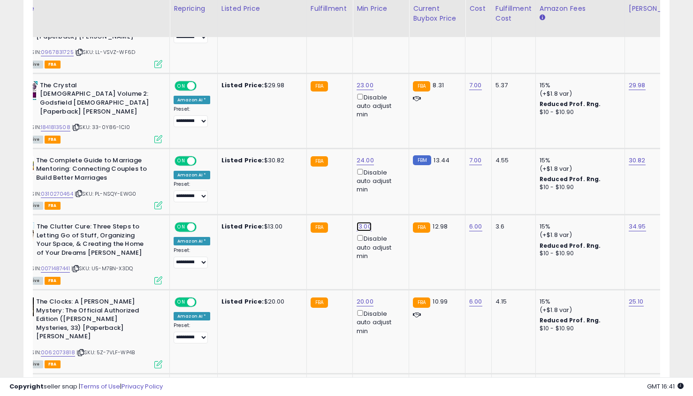
click at [357, 222] on link "13.00" at bounding box center [364, 226] width 15 height 9
type input "**"
click button "submit" at bounding box center [388, 176] width 16 height 14
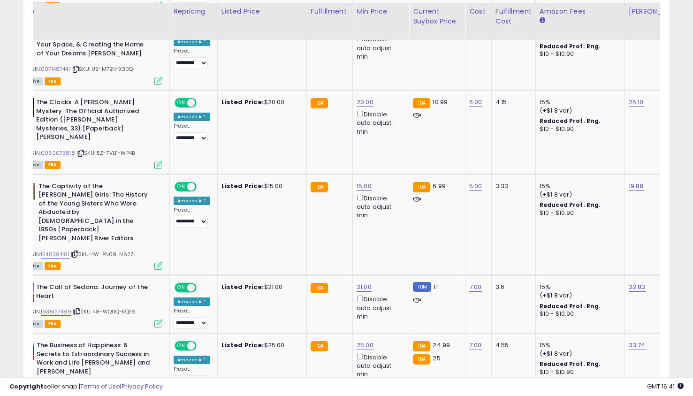
scroll to position [795, 0]
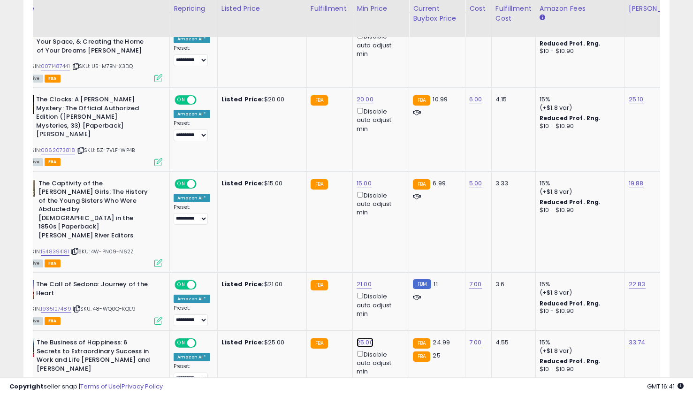
click at [363, 338] on link "25.00" at bounding box center [365, 342] width 17 height 9
type input "*"
click button "submit" at bounding box center [389, 266] width 16 height 14
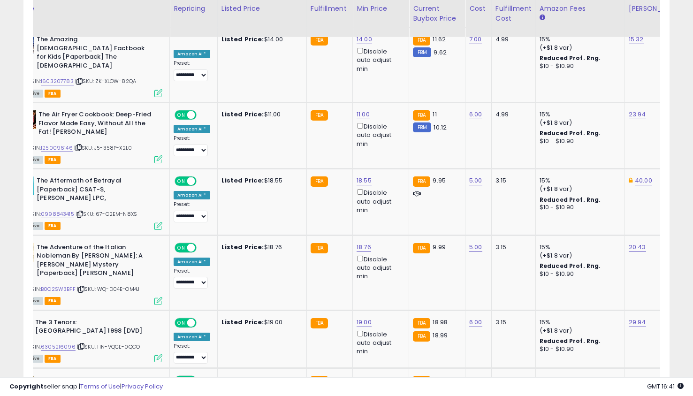
scroll to position [1516, 0]
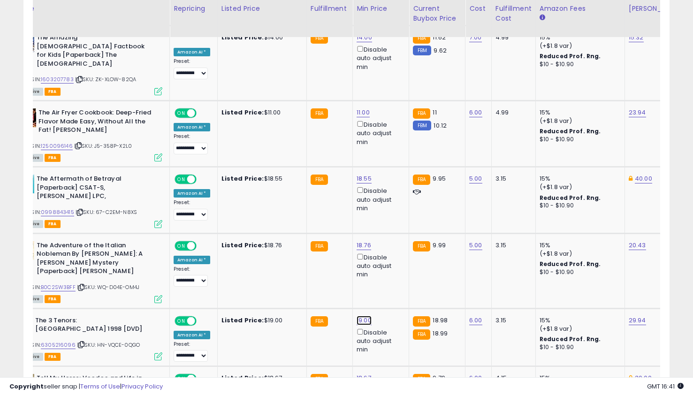
click at [358, 316] on link "19.00" at bounding box center [364, 320] width 15 height 9
type input "**"
click button "submit" at bounding box center [388, 235] width 16 height 14
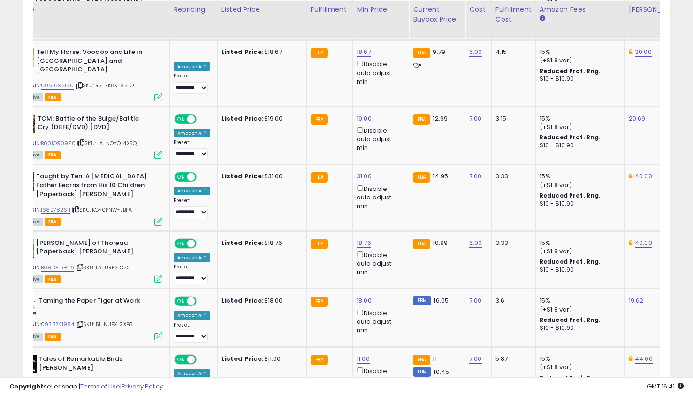
scroll to position [1844, 0]
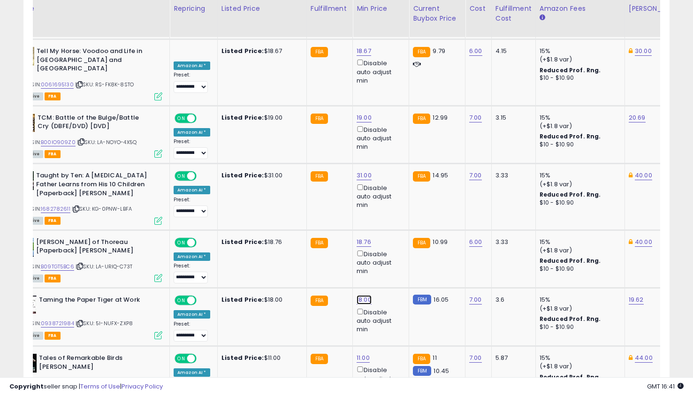
click at [361, 295] on link "18.00" at bounding box center [364, 299] width 15 height 9
type input "**"
click button "submit" at bounding box center [388, 207] width 16 height 14
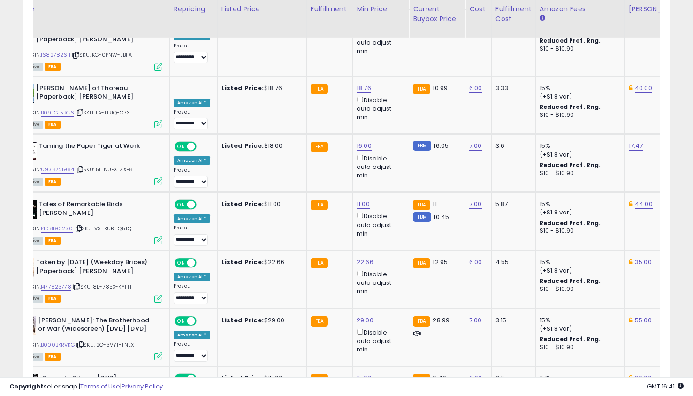
scroll to position [1998, 0]
click at [360, 315] on link "29.00" at bounding box center [365, 319] width 17 height 9
type input "**"
click button "submit" at bounding box center [389, 235] width 16 height 14
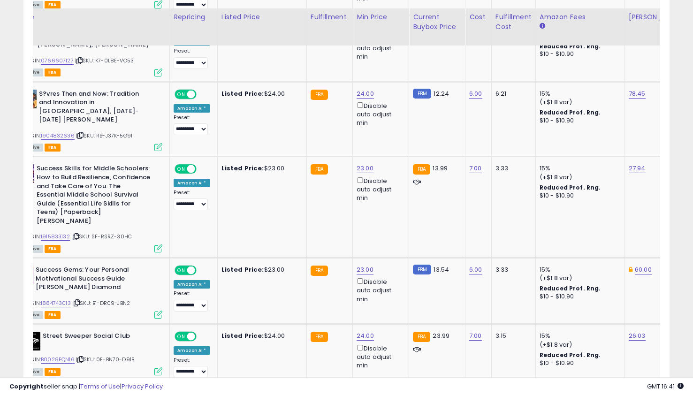
scroll to position [2421, 0]
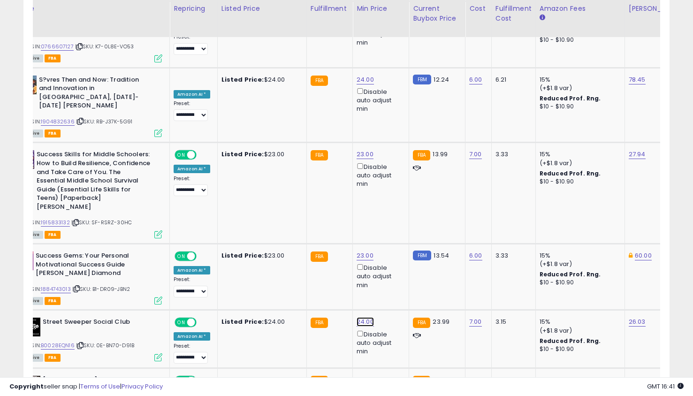
click at [363, 317] on link "24.00" at bounding box center [365, 321] width 17 height 9
type input "**"
click button "submit" at bounding box center [389, 220] width 16 height 14
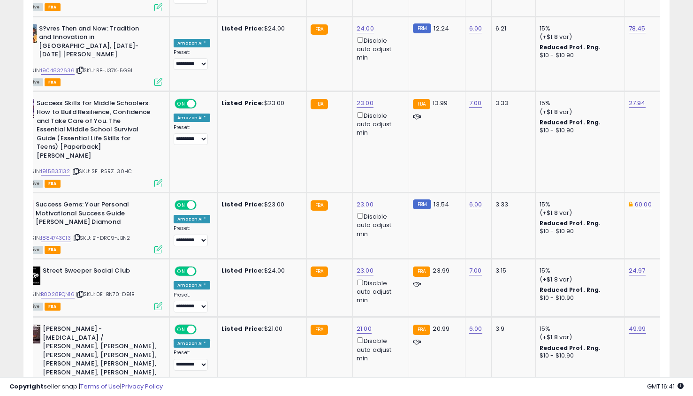
scroll to position [2490, 0]
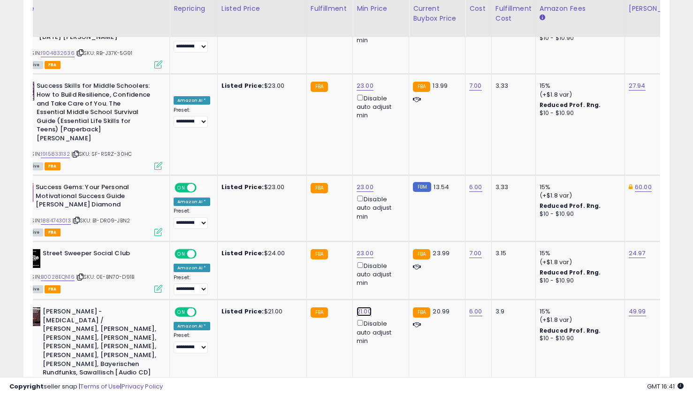
click at [364, 307] on link "21.00" at bounding box center [364, 311] width 15 height 9
type input "*"
click button "submit" at bounding box center [450, 223] width 16 height 14
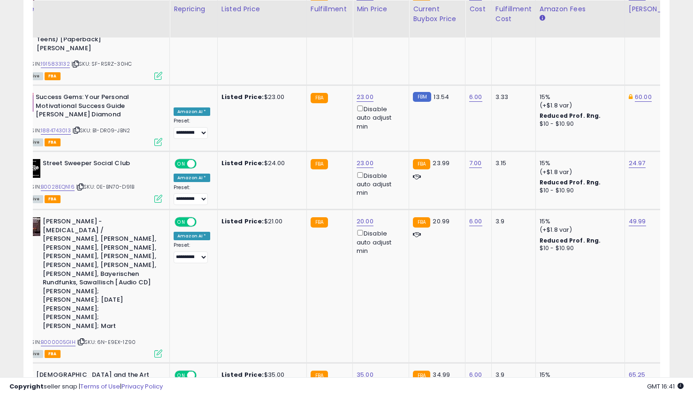
scroll to position [2580, 0]
click at [361, 370] on link "35.00" at bounding box center [365, 374] width 17 height 9
type input "**"
click button "submit" at bounding box center [389, 238] width 16 height 14
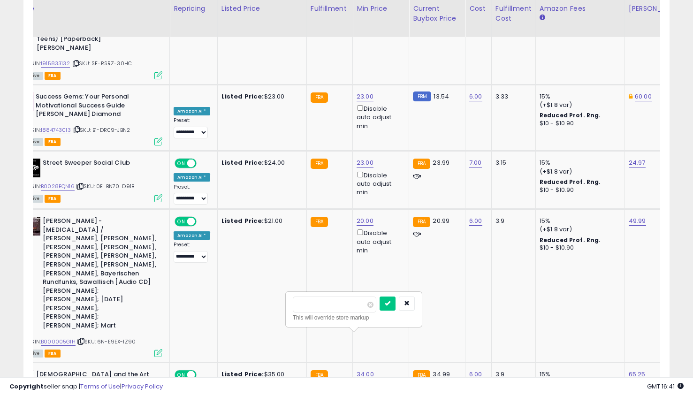
type input "**"
click button "submit" at bounding box center [388, 304] width 16 height 14
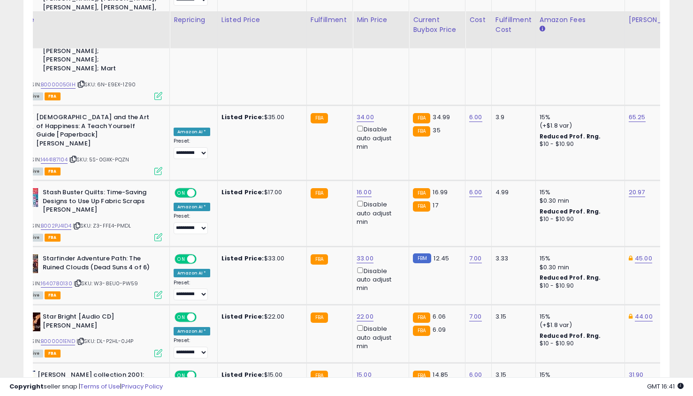
scroll to position [2849, 0]
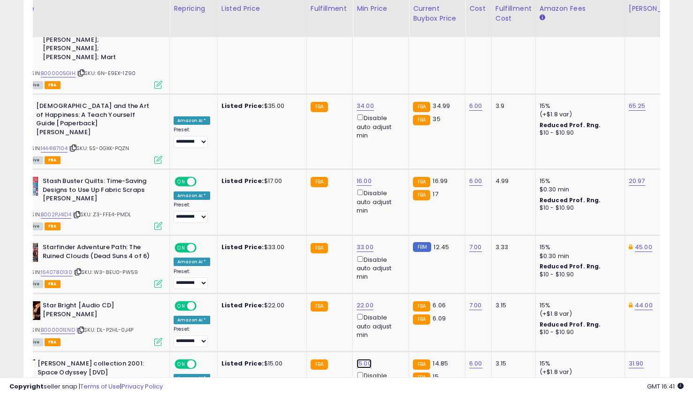
click at [358, 359] on link "15.00" at bounding box center [364, 363] width 15 height 9
type input "*"
click button "submit" at bounding box center [388, 218] width 16 height 14
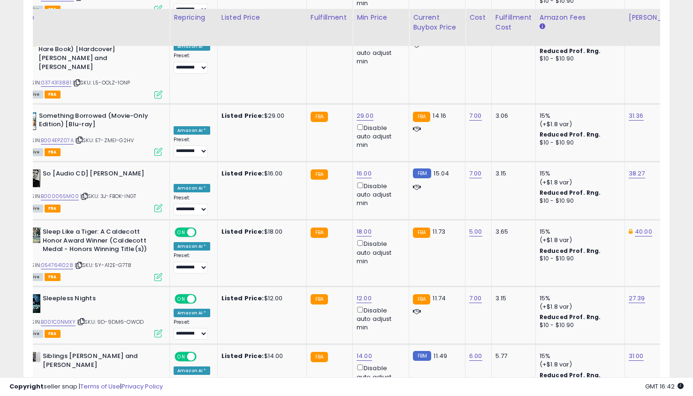
scroll to position [3532, 0]
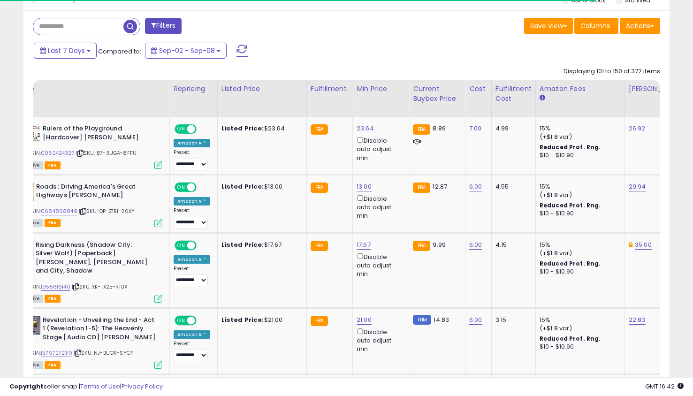
scroll to position [432, 0]
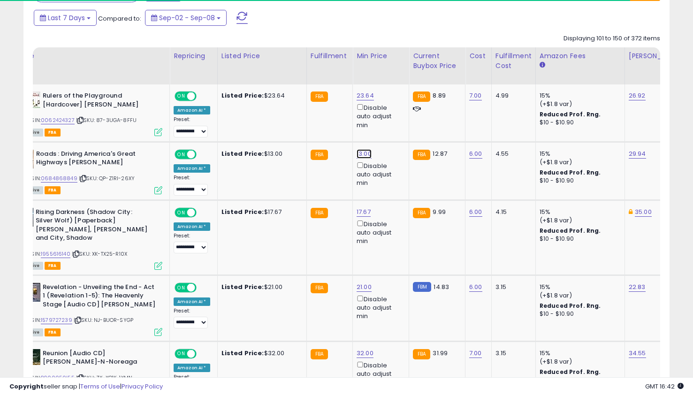
click at [360, 154] on link "13.00" at bounding box center [364, 153] width 15 height 9
type input "**"
click button "submit" at bounding box center [388, 121] width 16 height 14
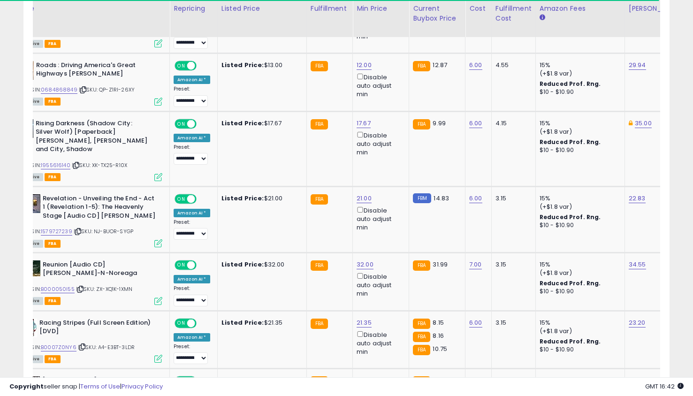
scroll to position [578, 0]
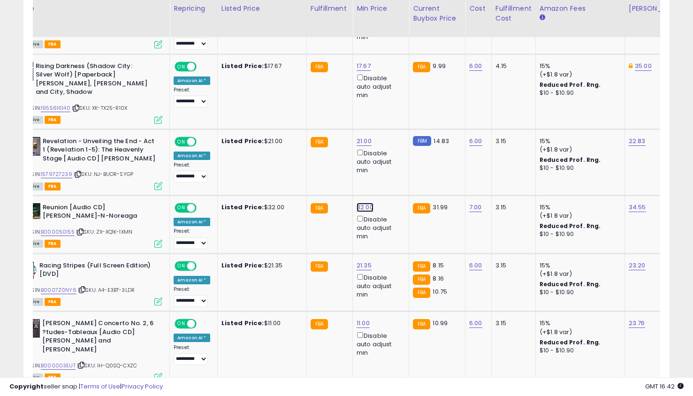
click at [361, 208] on link "32.00" at bounding box center [365, 207] width 17 height 9
type input "**"
click button "submit" at bounding box center [389, 175] width 16 height 14
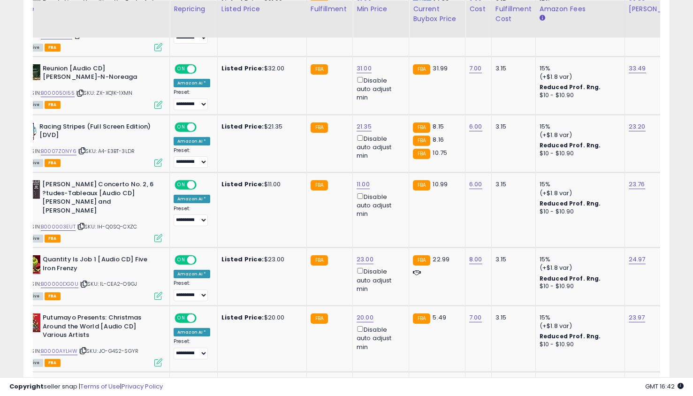
scroll to position [718, 0]
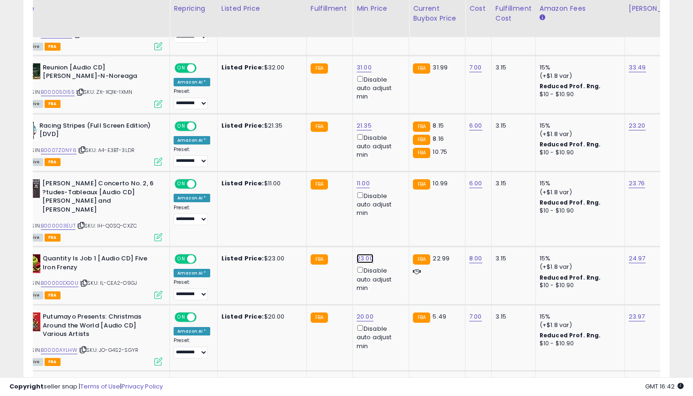
click at [362, 254] on link "23.00" at bounding box center [365, 258] width 17 height 9
type input "**"
click button "submit" at bounding box center [389, 217] width 16 height 14
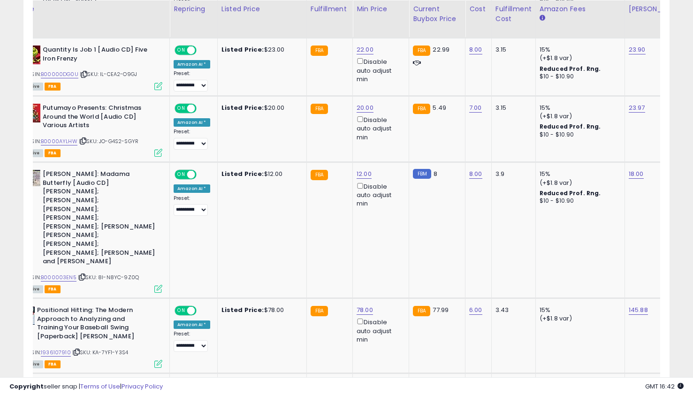
scroll to position [927, 0]
click at [365, 305] on link "78.00" at bounding box center [365, 309] width 16 height 9
type input "**"
click button "submit" at bounding box center [389, 225] width 16 height 14
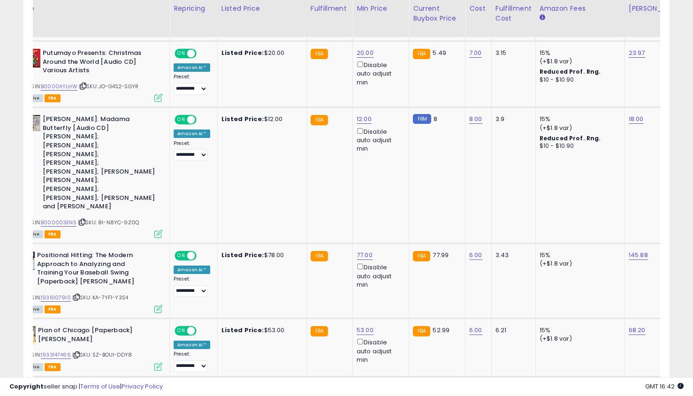
scroll to position [995, 0]
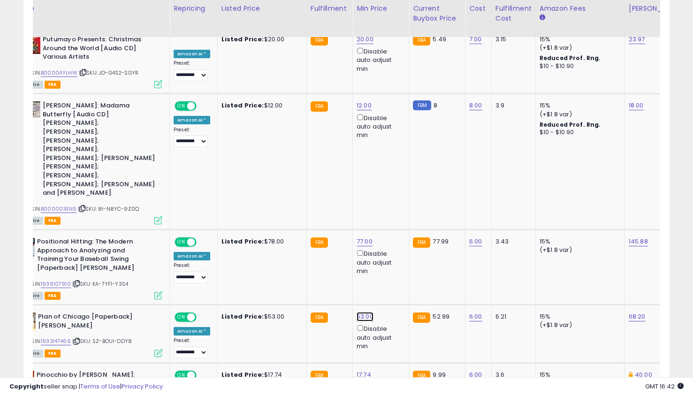
click at [363, 312] on link "53.00" at bounding box center [365, 316] width 17 height 9
type input "**"
click button "submit" at bounding box center [389, 232] width 16 height 14
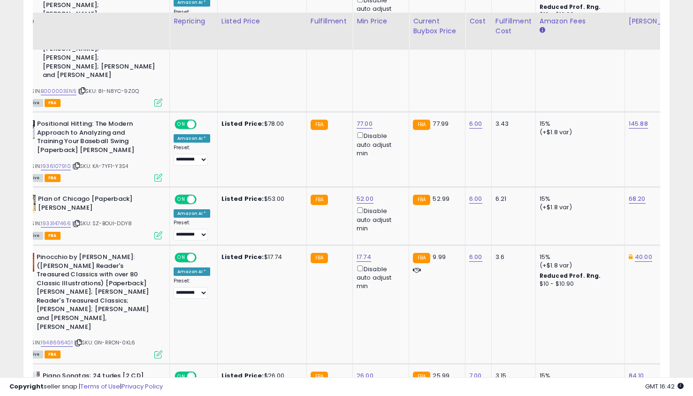
scroll to position [1135, 0]
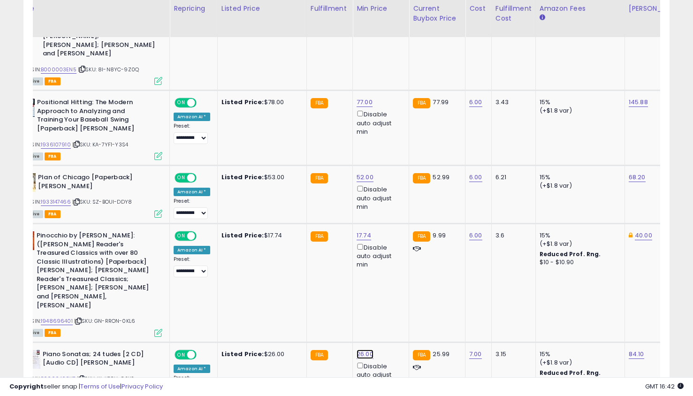
click at [363, 350] on link "26.00" at bounding box center [365, 354] width 17 height 9
type input "*"
click button "submit" at bounding box center [389, 252] width 16 height 14
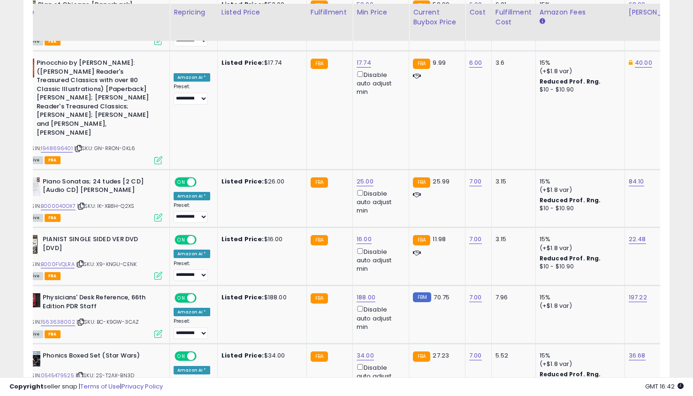
scroll to position [1311, 0]
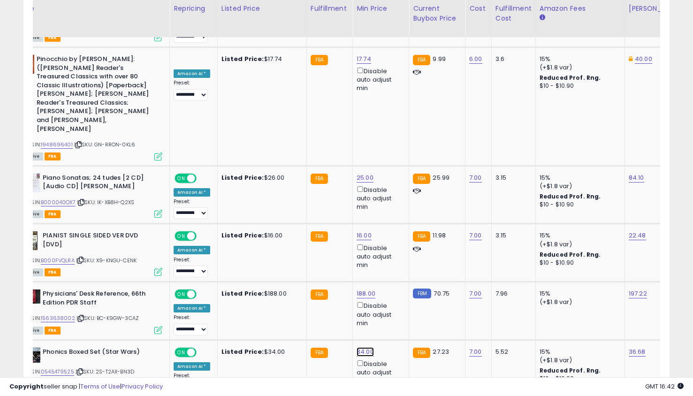
click at [361, 347] on link "34.00" at bounding box center [365, 351] width 17 height 9
type input "*"
type input "**"
click button "submit" at bounding box center [389, 250] width 16 height 14
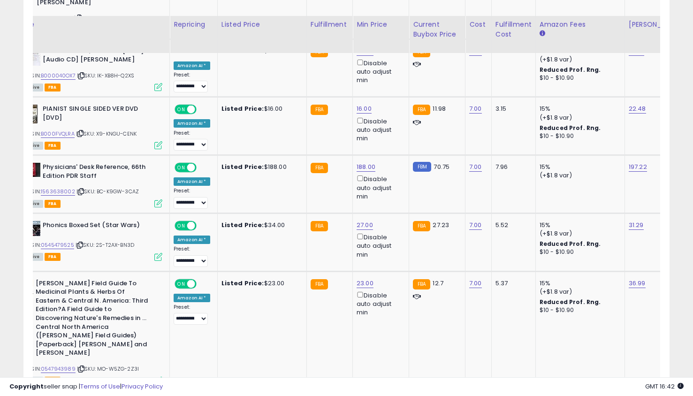
scroll to position [1456, 0]
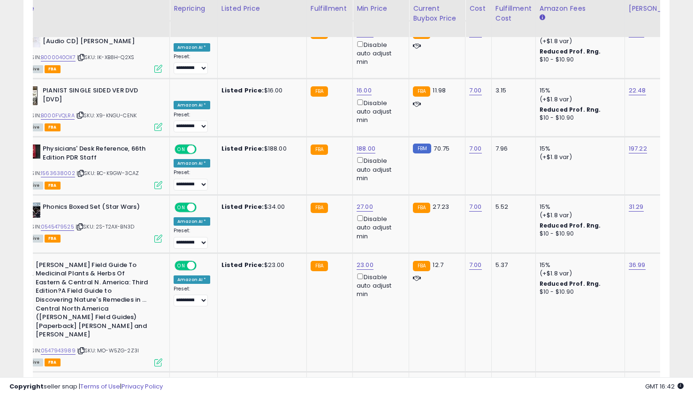
click at [363, 379] on link "31.00" at bounding box center [364, 383] width 15 height 9
type input "*"
click button "submit" at bounding box center [388, 273] width 16 height 14
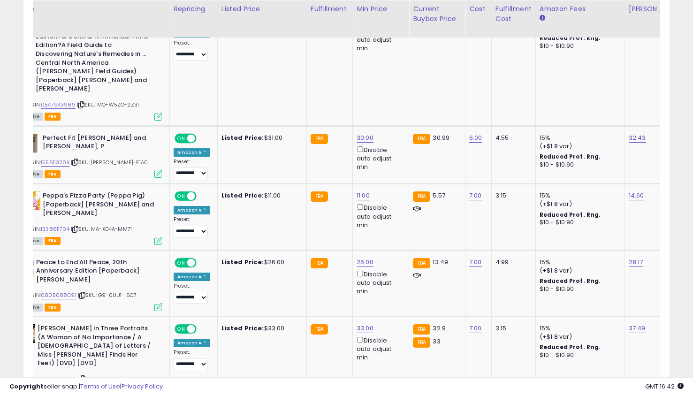
scroll to position [1703, 0]
click at [360, 323] on link "33.00" at bounding box center [365, 327] width 17 height 9
type input "**"
click button "submit" at bounding box center [389, 217] width 16 height 14
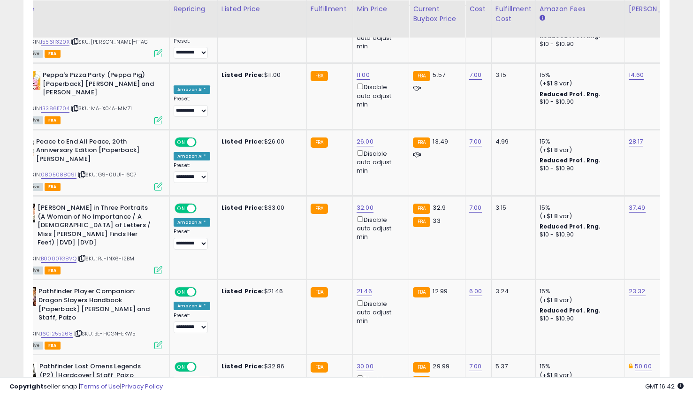
scroll to position [1823, 0]
click at [361, 361] on link "30.00" at bounding box center [365, 365] width 17 height 9
type input "*"
type input "**"
click button "submit" at bounding box center [389, 246] width 16 height 14
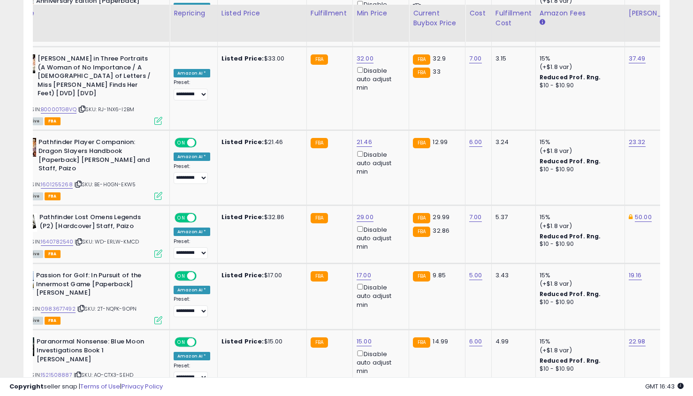
scroll to position [1977, 0]
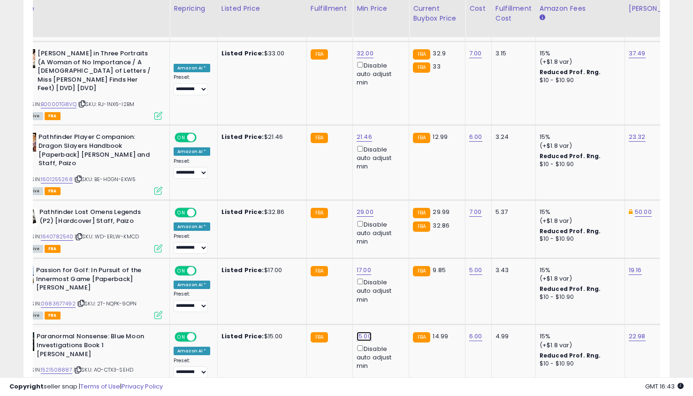
click at [359, 332] on link "15.00" at bounding box center [364, 336] width 15 height 9
type input "**"
click button "submit" at bounding box center [388, 217] width 16 height 14
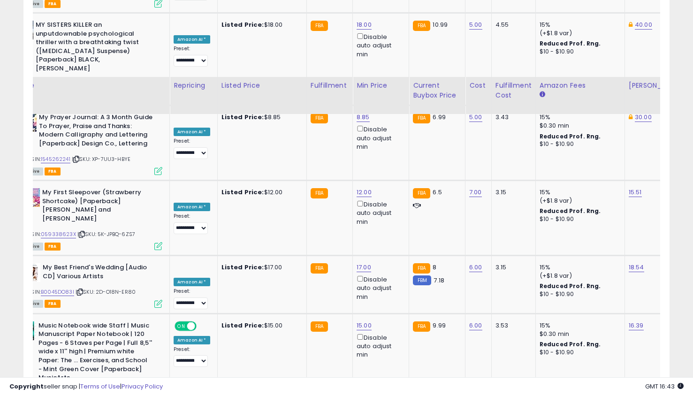
scroll to position [3650, 0]
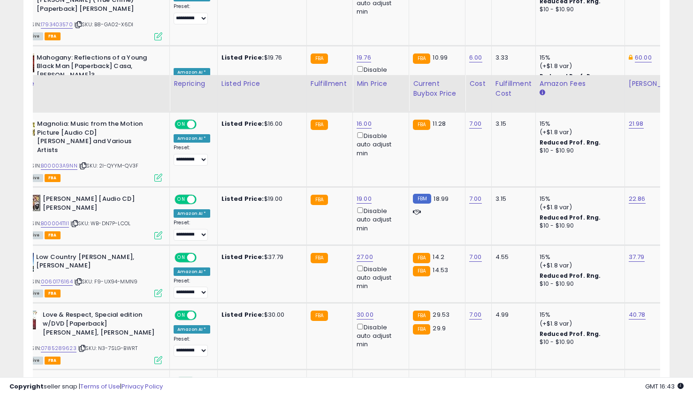
scroll to position [680, 0]
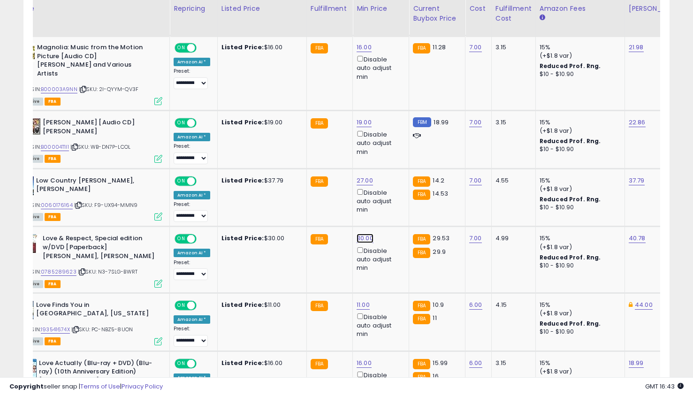
click at [357, 234] on link "30.00" at bounding box center [365, 238] width 17 height 9
type input "*"
type input "**"
click button "submit" at bounding box center [389, 197] width 16 height 14
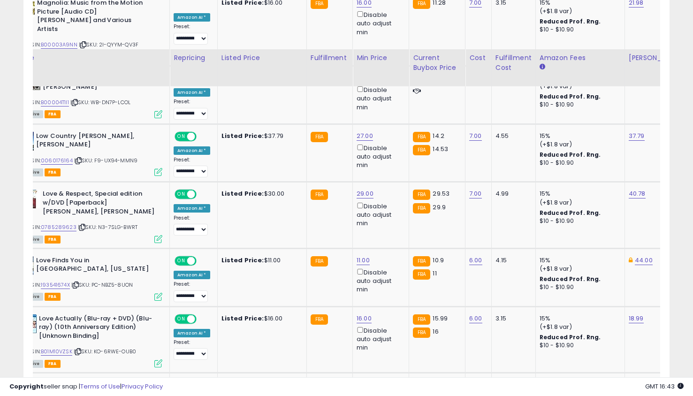
scroll to position [774, 0]
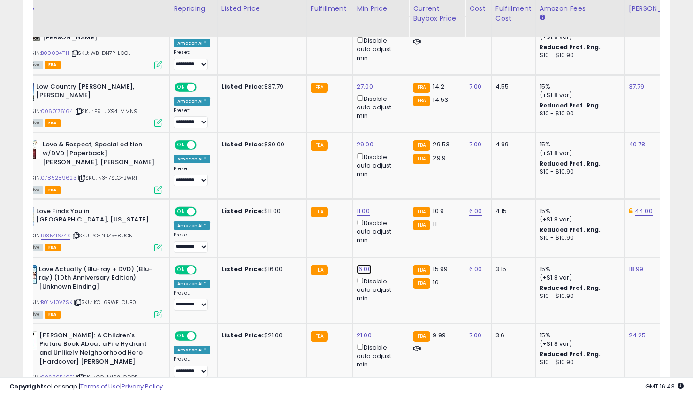
click at [363, 265] on link "16.00" at bounding box center [364, 269] width 15 height 9
type input "*"
click button "submit" at bounding box center [388, 228] width 16 height 14
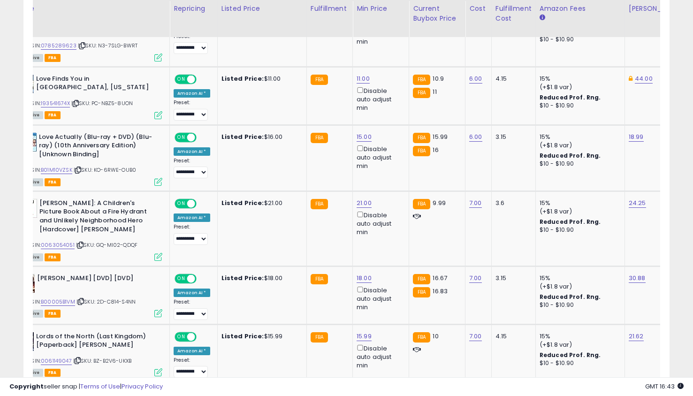
scroll to position [936, 0]
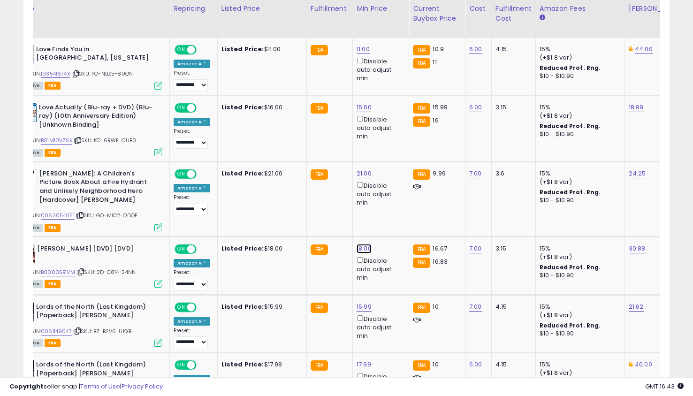
click at [364, 244] on link "18.00" at bounding box center [364, 248] width 15 height 9
type input "**"
click button "submit" at bounding box center [388, 207] width 16 height 14
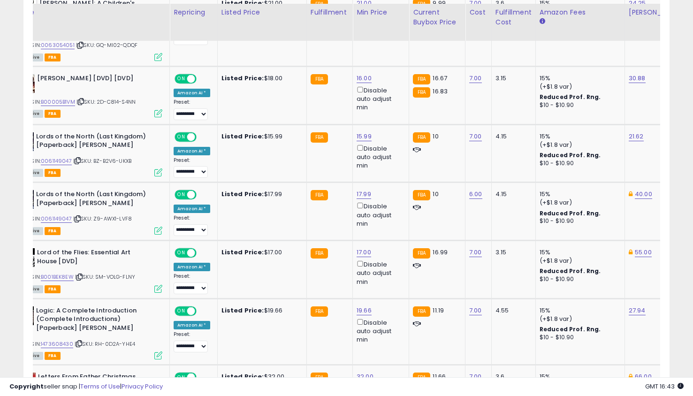
scroll to position [1110, 0]
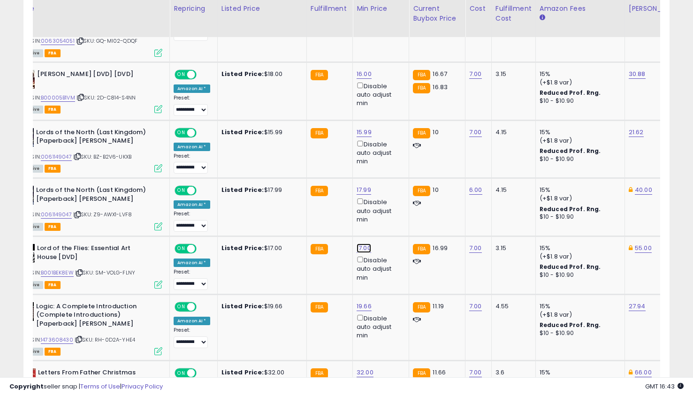
click at [364, 244] on link "17.00" at bounding box center [364, 248] width 15 height 9
type input "**"
click button "submit" at bounding box center [388, 207] width 16 height 14
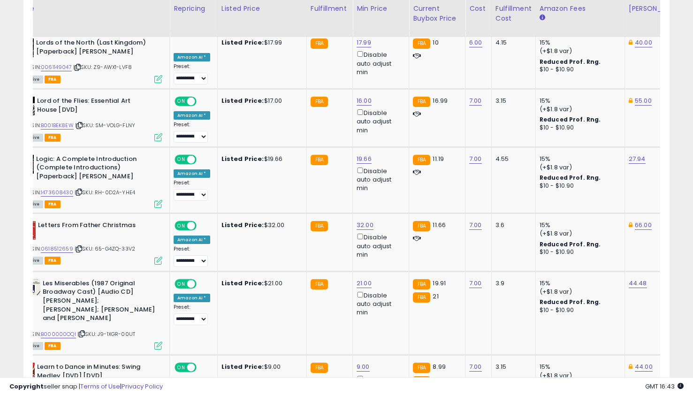
scroll to position [1258, 0]
click at [363, 278] on link "21.00" at bounding box center [364, 282] width 15 height 9
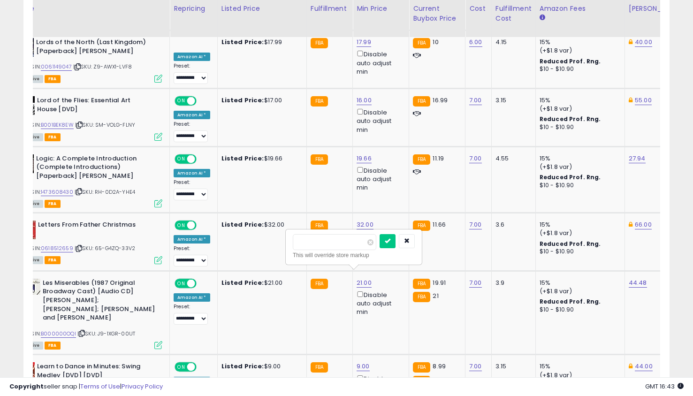
type input "*"
type input "**"
click button "submit" at bounding box center [388, 241] width 16 height 14
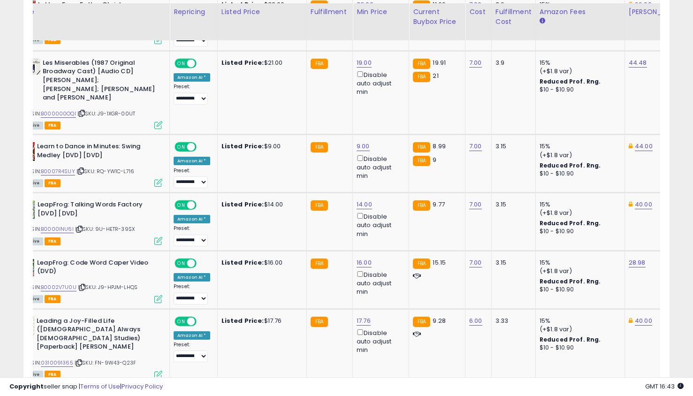
scroll to position [1482, 0]
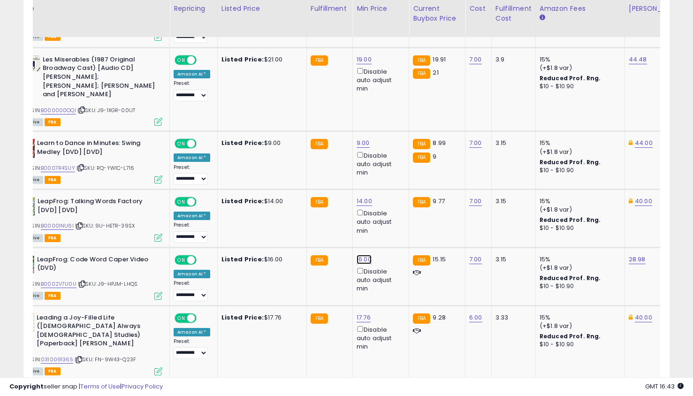
click at [361, 255] on link "16.00" at bounding box center [364, 259] width 15 height 9
type input "**"
click button "submit" at bounding box center [388, 209] width 16 height 14
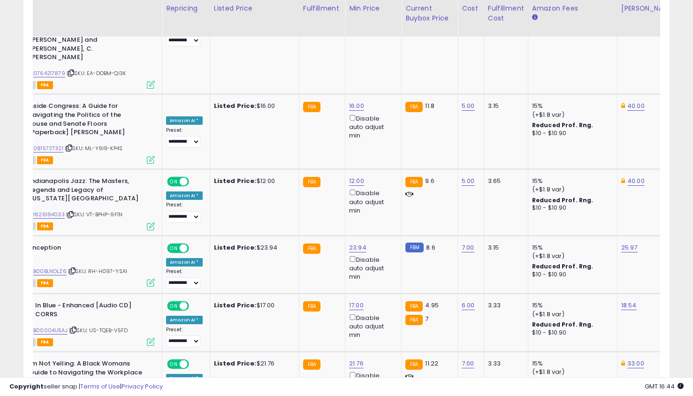
scroll to position [3554, 0]
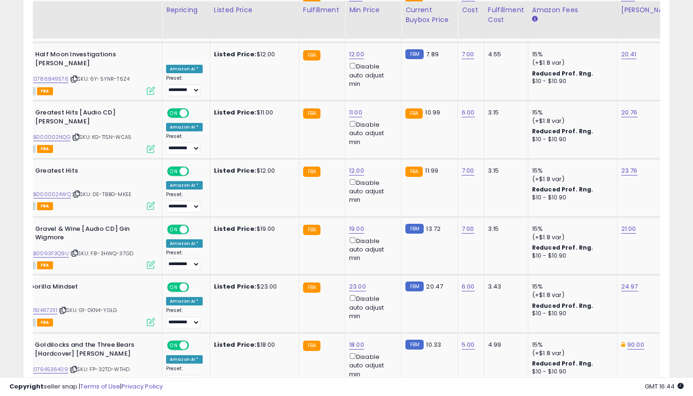
scroll to position [1643, 0]
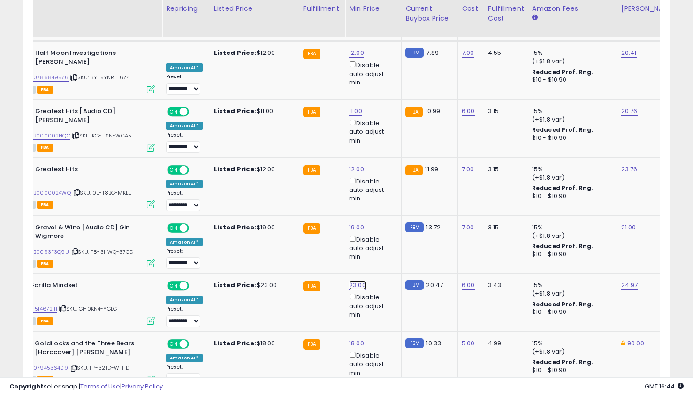
click at [349, 281] on link "23.00" at bounding box center [357, 285] width 17 height 9
type input "*"
click at [373, 185] on button "submit" at bounding box center [381, 192] width 16 height 14
type input "**"
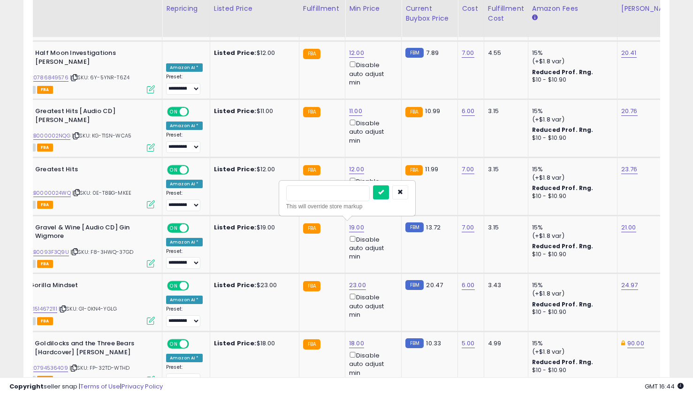
click button "submit" at bounding box center [381, 192] width 16 height 14
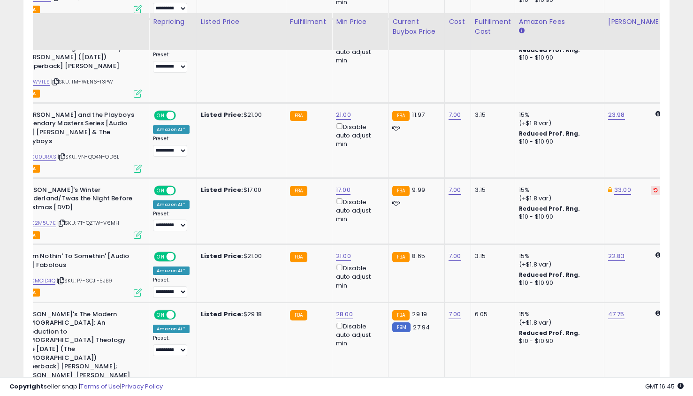
scroll to position [2144, 0]
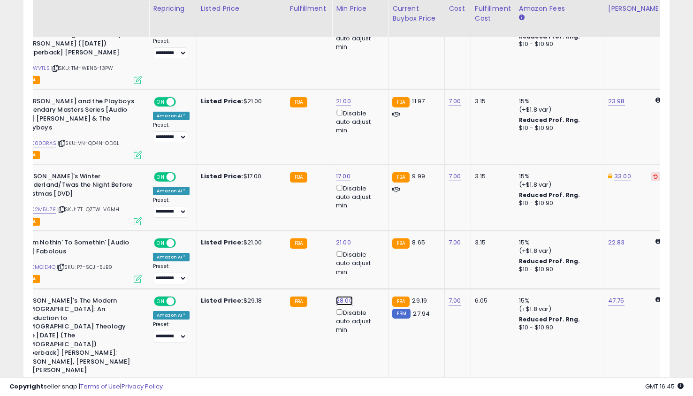
click at [339, 296] on link "28.00" at bounding box center [344, 300] width 17 height 9
type input "**"
click button "submit" at bounding box center [368, 191] width 16 height 14
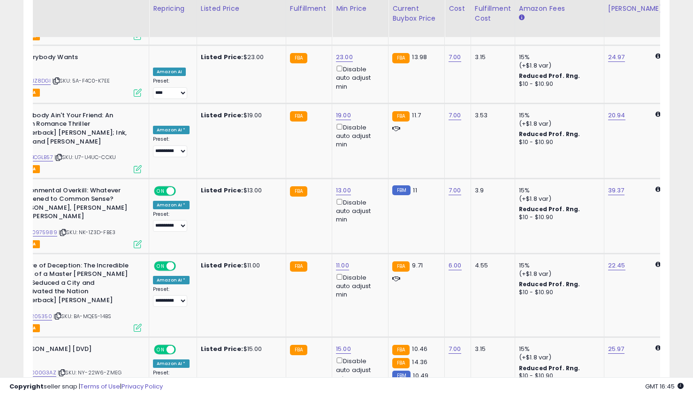
scroll to position [3119, 0]
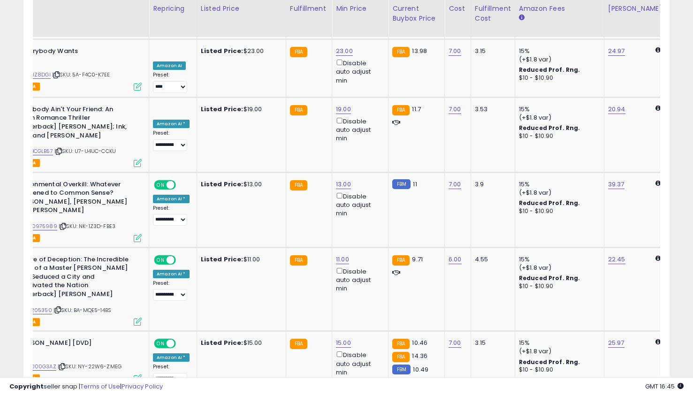
click at [340, 396] on link "25.00" at bounding box center [344, 401] width 17 height 9
type input "**"
click button "submit" at bounding box center [368, 214] width 16 height 14
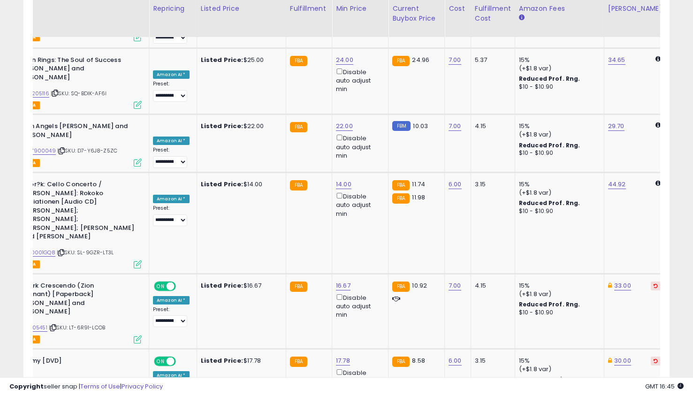
scroll to position [3522, 0]
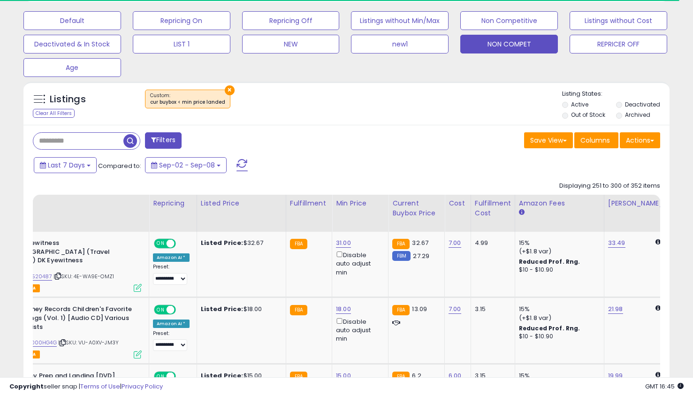
scroll to position [314, 0]
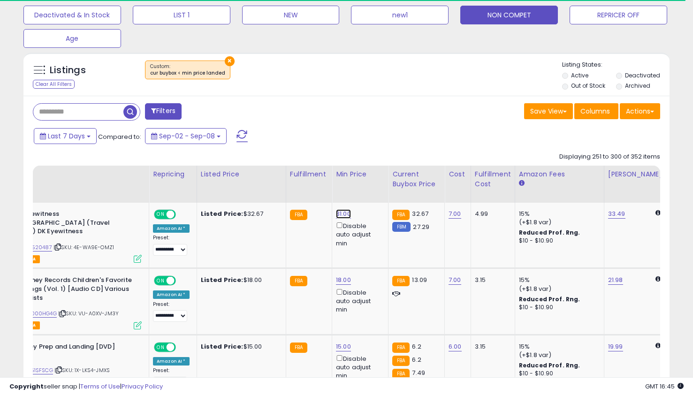
click at [336, 213] on link "31.00" at bounding box center [343, 213] width 15 height 9
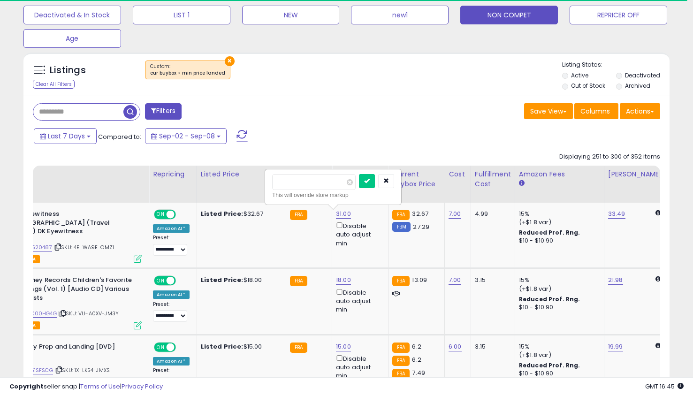
type input "*"
type input "**"
click button "submit" at bounding box center [367, 181] width 16 height 14
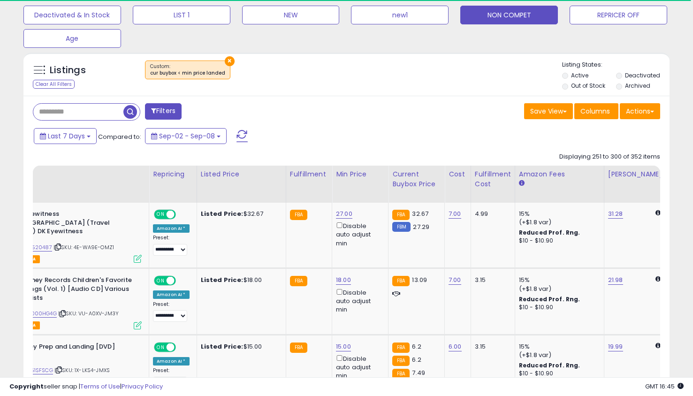
scroll to position [364, 0]
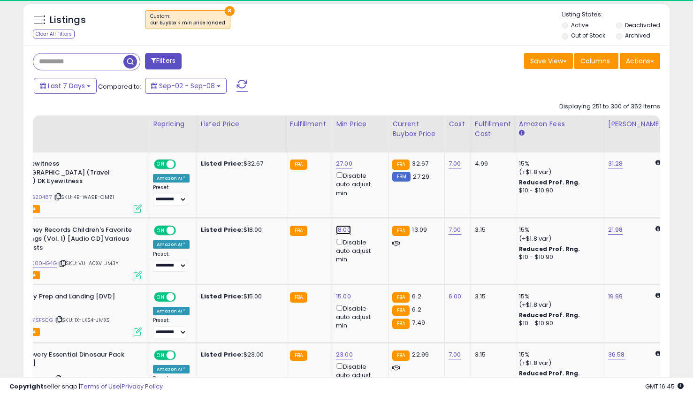
click at [341, 225] on link "18.00" at bounding box center [343, 229] width 15 height 9
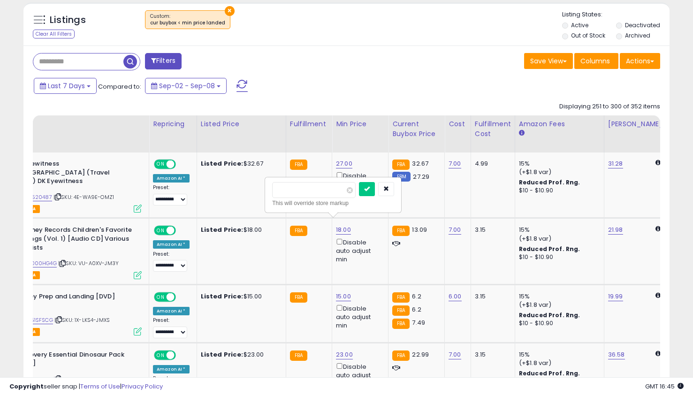
type input "*"
click button "submit" at bounding box center [367, 189] width 16 height 14
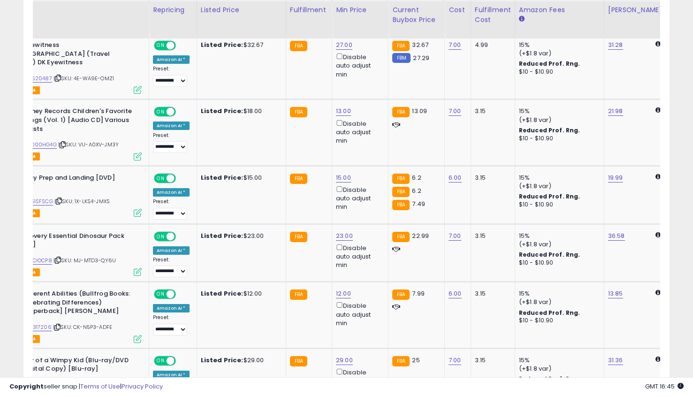
scroll to position [484, 0]
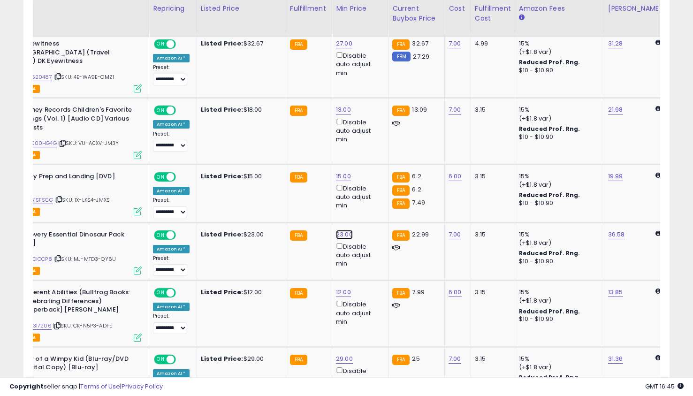
click at [343, 230] on link "23.00" at bounding box center [344, 234] width 17 height 9
type input "**"
click button "submit" at bounding box center [368, 193] width 16 height 14
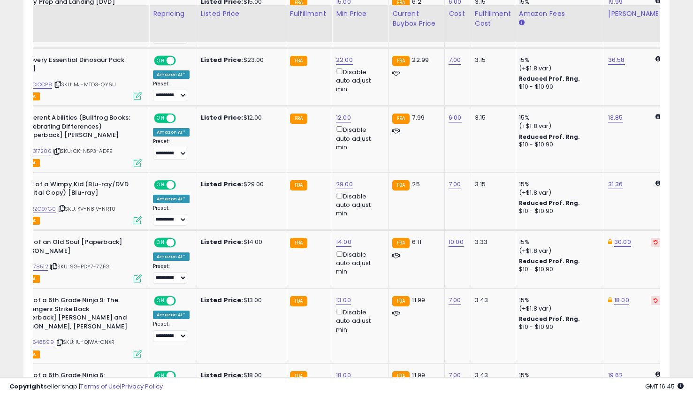
scroll to position [664, 0]
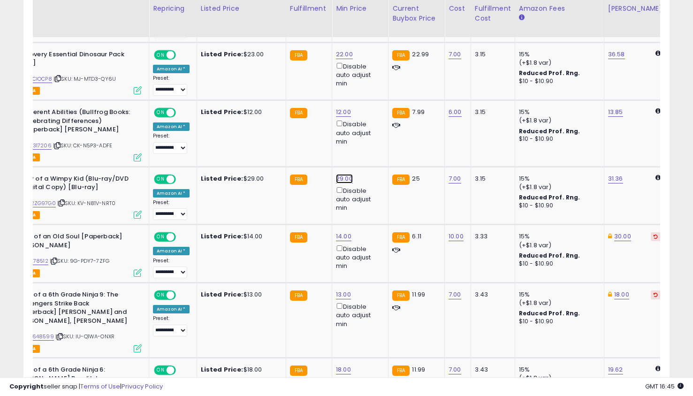
click at [343, 174] on link "29.00" at bounding box center [344, 178] width 17 height 9
type input "*"
click button "submit" at bounding box center [368, 138] width 16 height 14
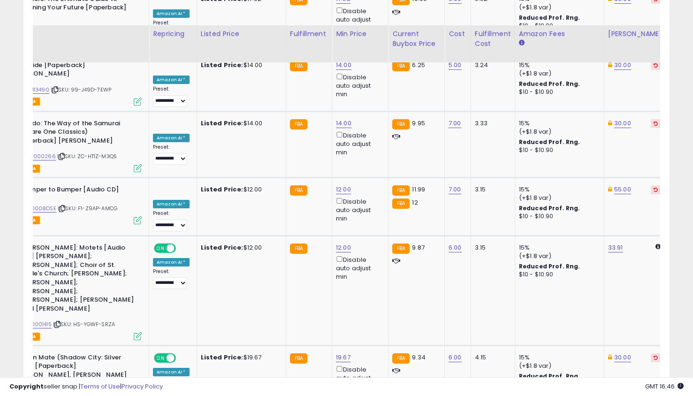
scroll to position [3591, 0]
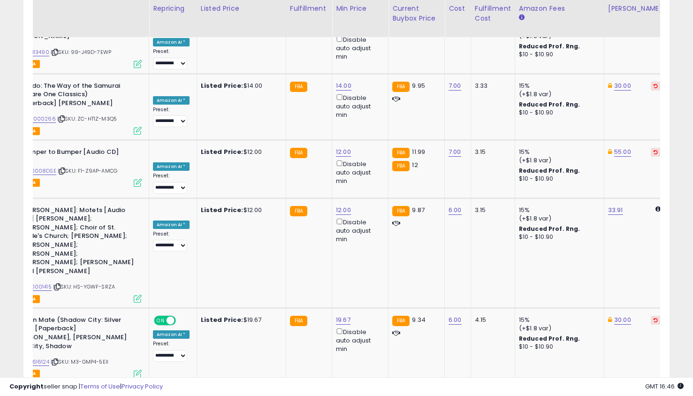
type input "**"
click button "submit" at bounding box center [368, 261] width 16 height 14
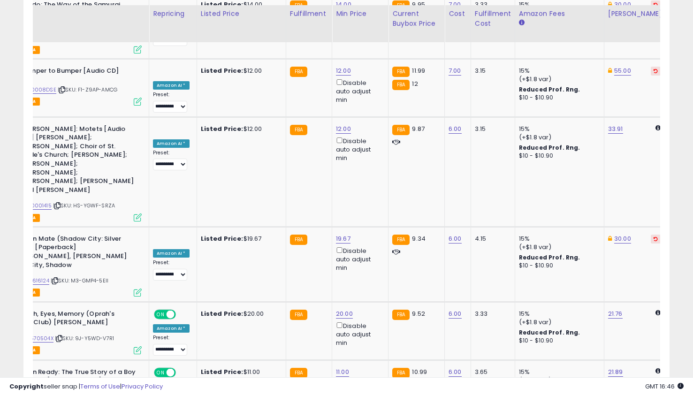
scroll to position [3678, 0]
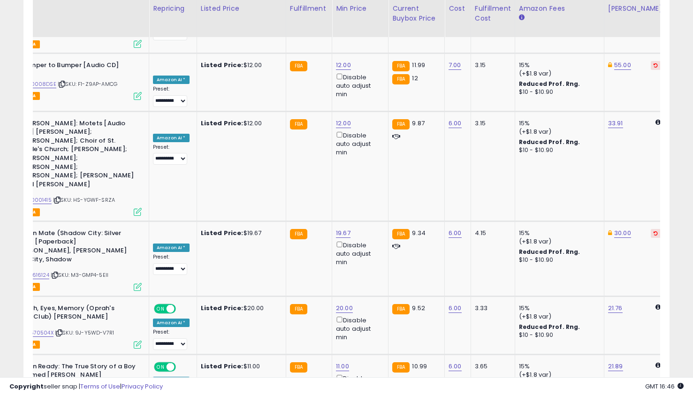
type input "**"
click button "submit" at bounding box center [367, 250] width 16 height 14
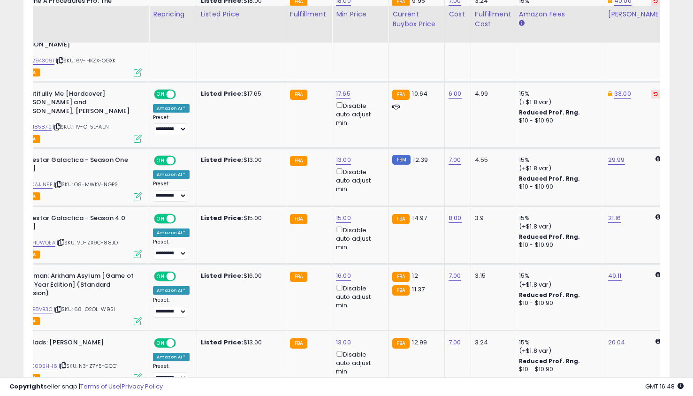
scroll to position [1291, 0]
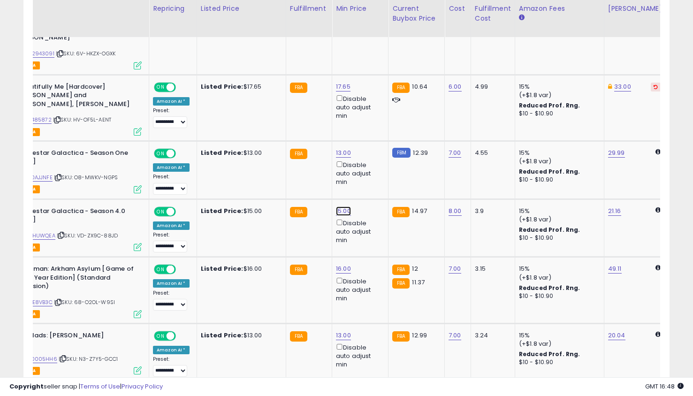
click at [337, 207] on link "15.00" at bounding box center [343, 211] width 15 height 9
type input "**"
click button "submit" at bounding box center [367, 136] width 16 height 14
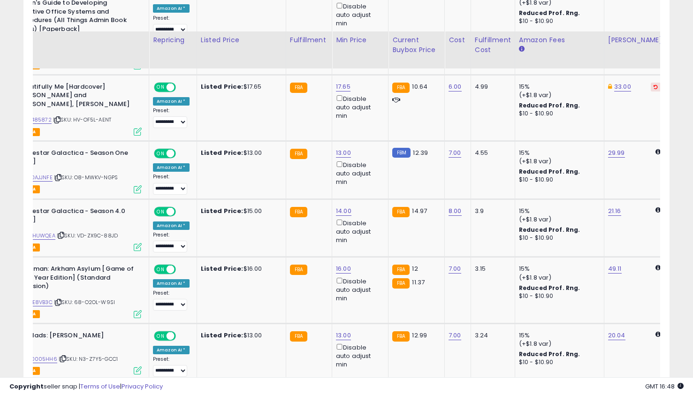
scroll to position [1349, 0]
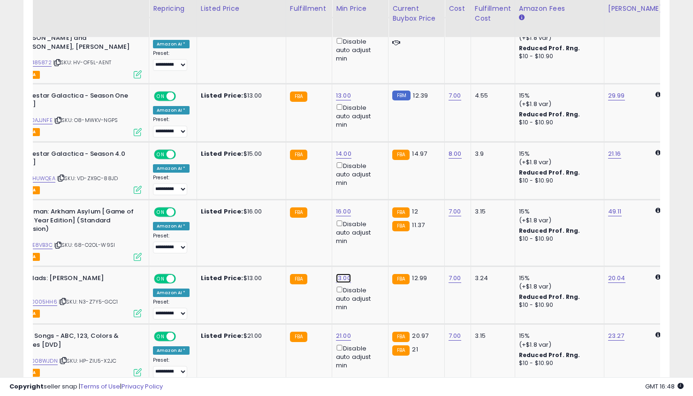
click at [338, 274] on link "13.00" at bounding box center [343, 278] width 15 height 9
type input "**"
click button "submit" at bounding box center [367, 203] width 16 height 14
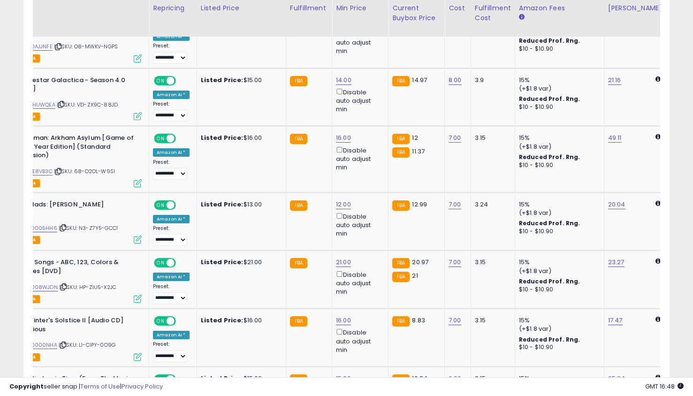
scroll to position [1422, 0]
click at [340, 258] on link "21.00" at bounding box center [343, 262] width 15 height 9
type input "**"
click button "submit" at bounding box center [367, 188] width 16 height 14
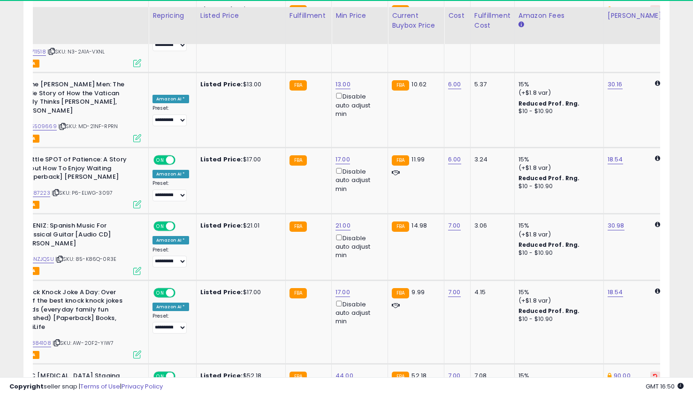
scroll to position [2558, 0]
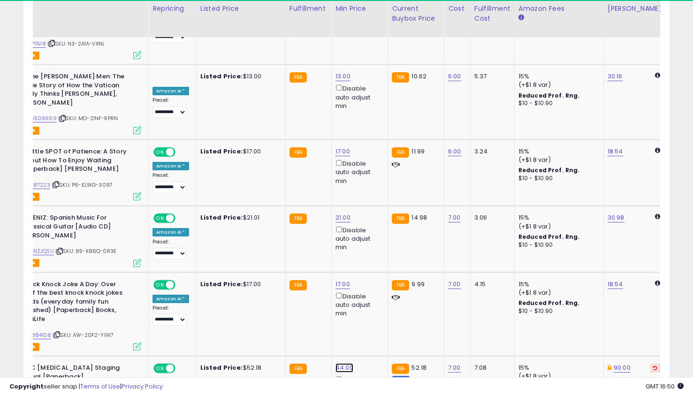
click at [343, 363] on link "44.00" at bounding box center [345, 367] width 18 height 9
type input "**"
click button "submit" at bounding box center [368, 267] width 16 height 14
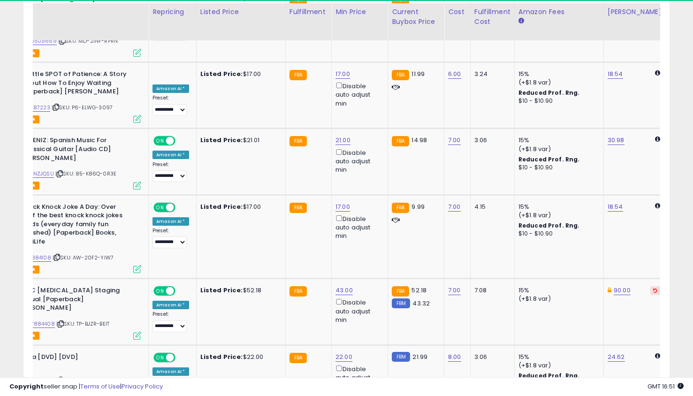
scroll to position [2639, 0]
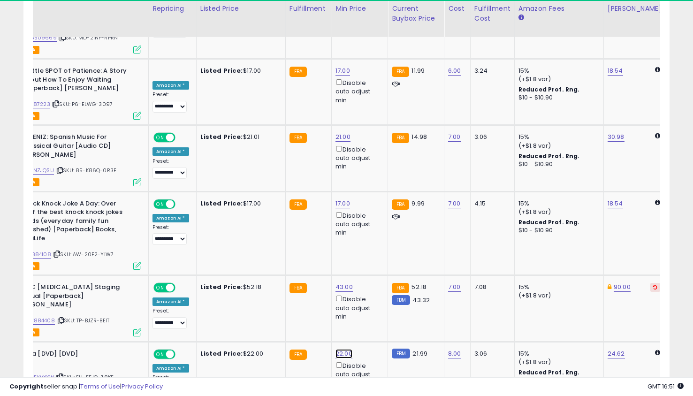
click at [341, 349] on link "22.00" at bounding box center [344, 353] width 17 height 9
type input "**"
click button "submit" at bounding box center [368, 244] width 16 height 14
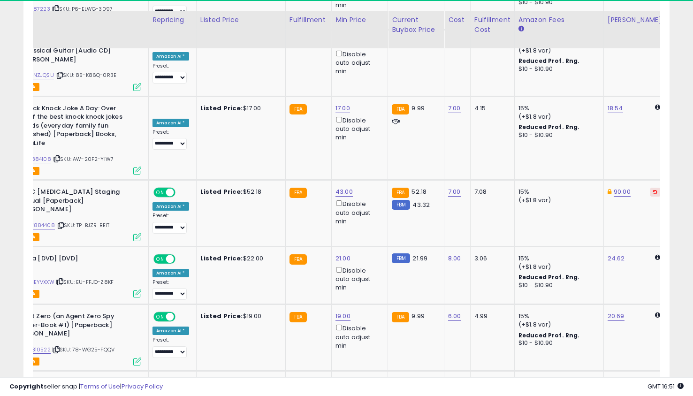
scroll to position [2745, 0]
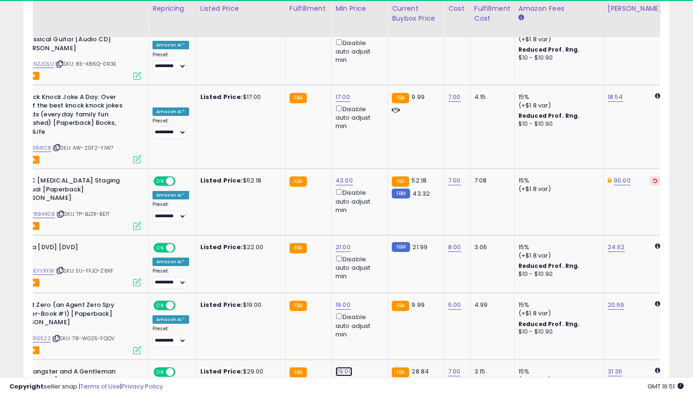
click at [338, 367] on link "29.00" at bounding box center [344, 371] width 17 height 9
type input "**"
click button "submit" at bounding box center [368, 262] width 16 height 14
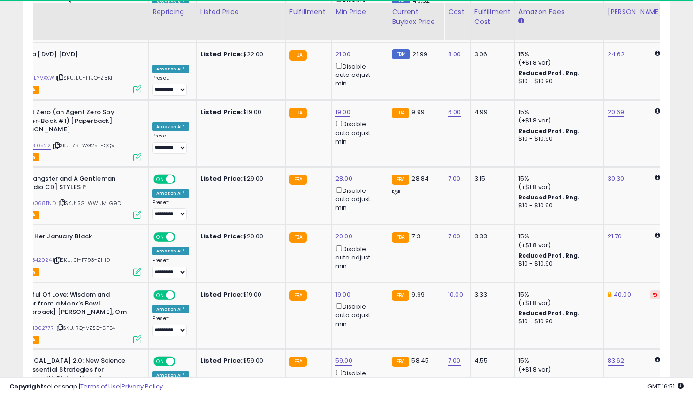
scroll to position [2942, 0]
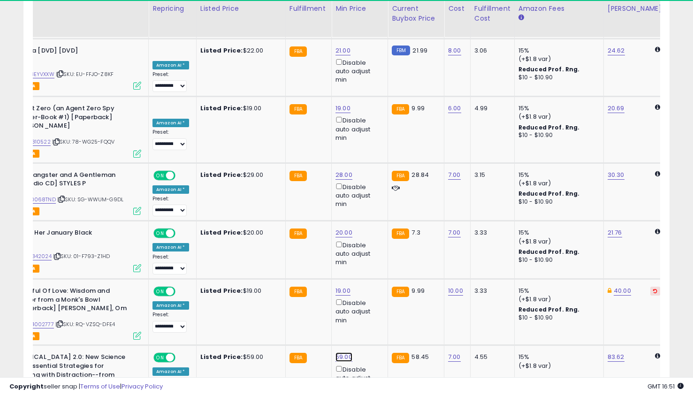
click at [342, 353] on link "59.00" at bounding box center [344, 357] width 17 height 9
type input "**"
click button "submit" at bounding box center [368, 248] width 16 height 14
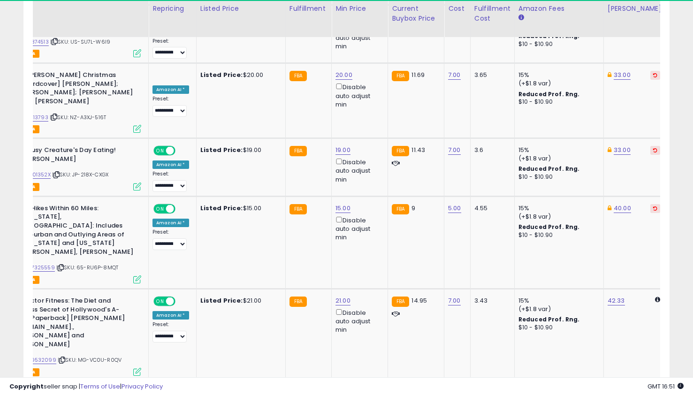
scroll to position [3581, 0]
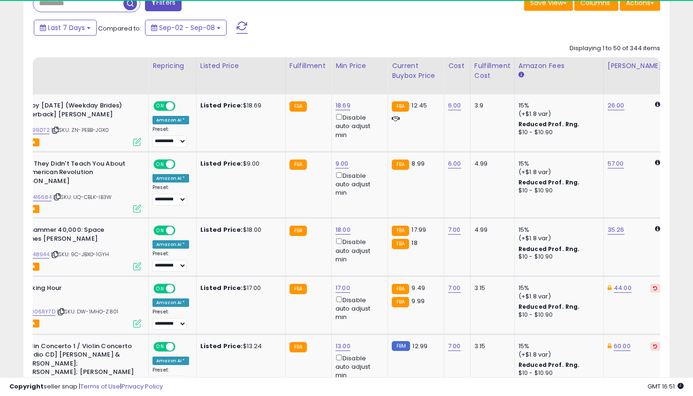
scroll to position [457, 0]
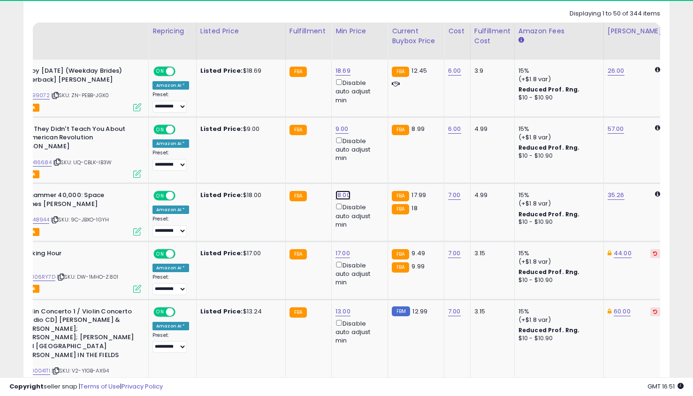
click at [341, 200] on link "18.00" at bounding box center [343, 195] width 15 height 9
type input "*"
click button "submit" at bounding box center [367, 171] width 16 height 14
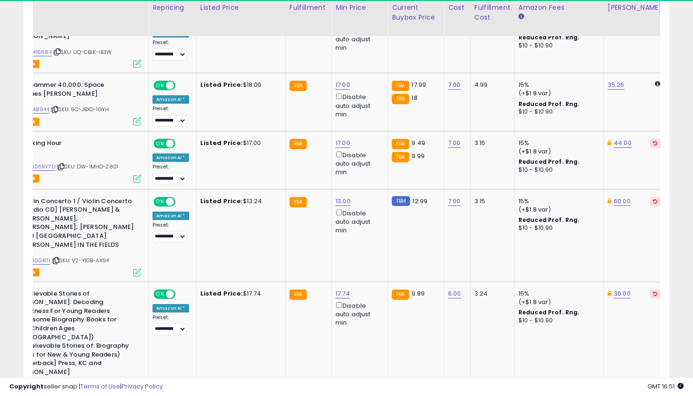
scroll to position [566, 0]
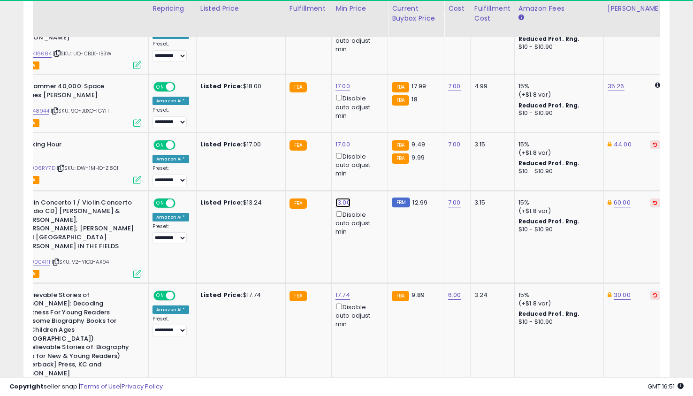
click at [342, 208] on link "13.00" at bounding box center [343, 202] width 15 height 9
type input "**"
click button "submit" at bounding box center [367, 178] width 16 height 14
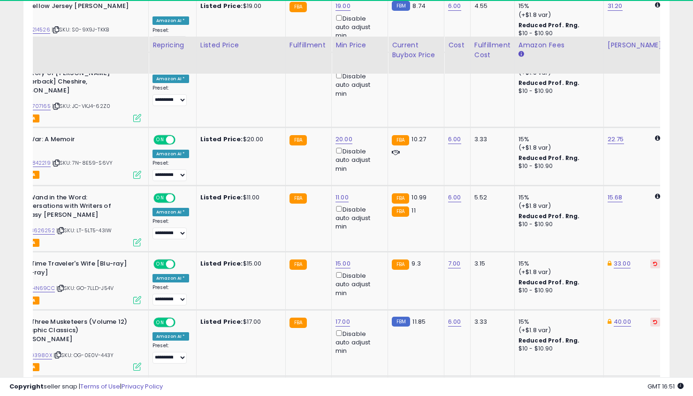
scroll to position [1183, 0]
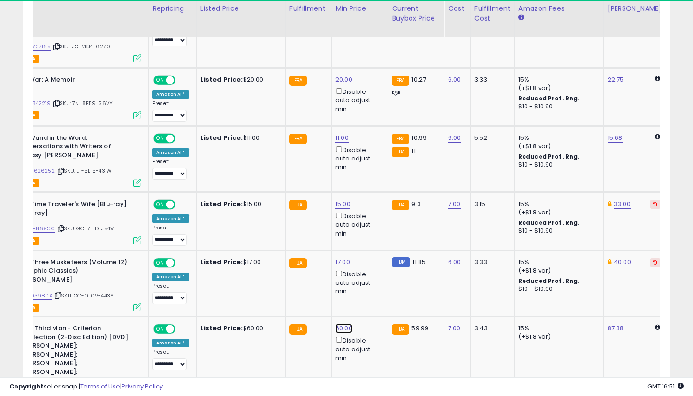
click at [340, 324] on link "60.00" at bounding box center [344, 328] width 17 height 9
type input "*"
type input "**"
click button "submit" at bounding box center [368, 261] width 16 height 14
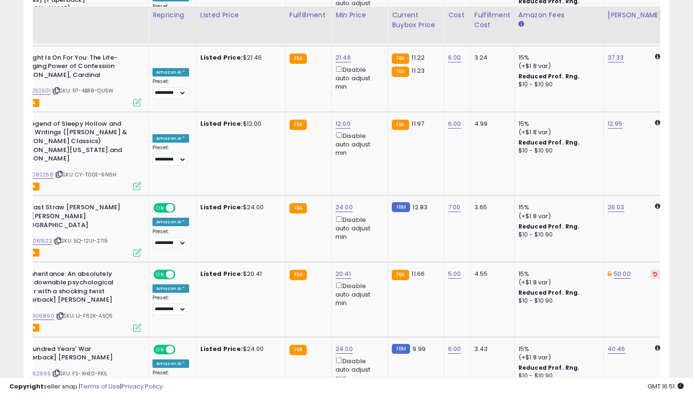
scroll to position [2709, 0]
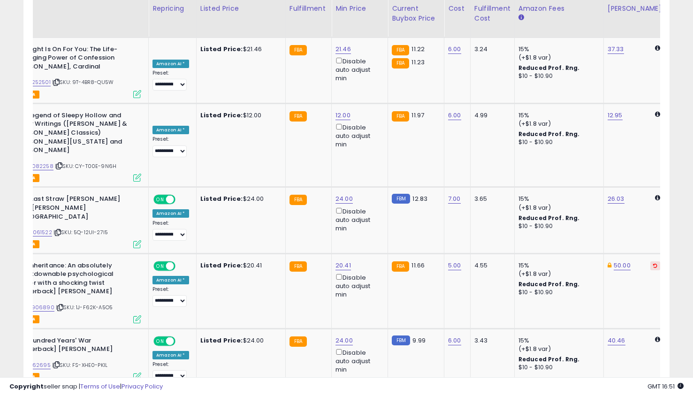
click at [340, 394] on link "32.00" at bounding box center [344, 398] width 17 height 9
type input "**"
click button "submit" at bounding box center [368, 209] width 16 height 14
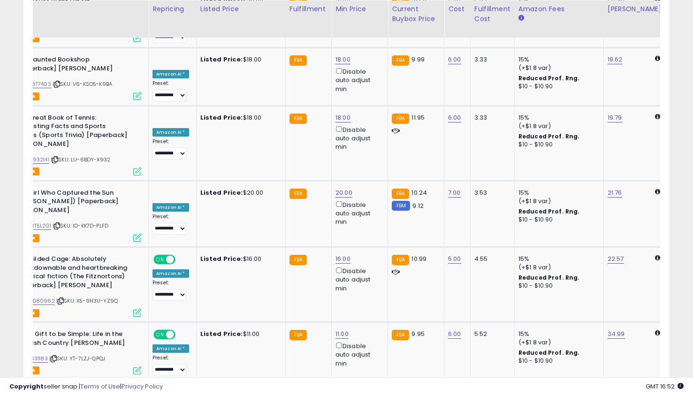
scroll to position [3107, 0]
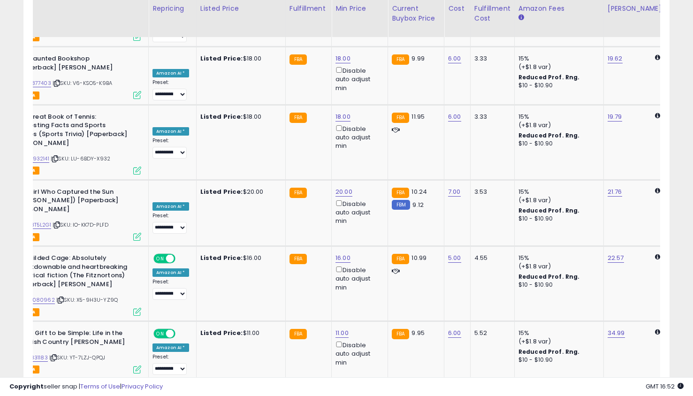
click at [338, 387] on link "21.00" at bounding box center [343, 391] width 15 height 9
type input "**"
click button "submit" at bounding box center [367, 202] width 16 height 14
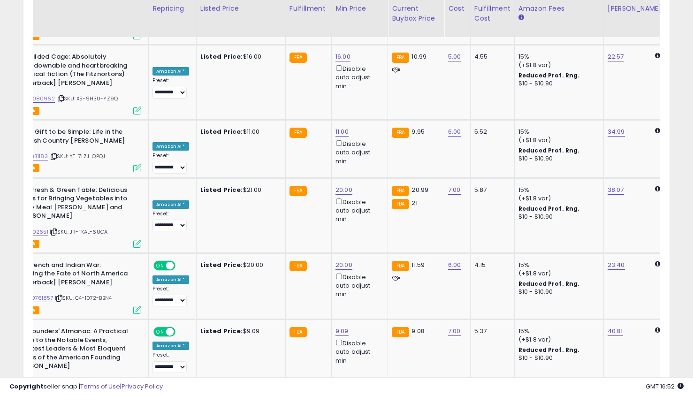
scroll to position [3318, 0]
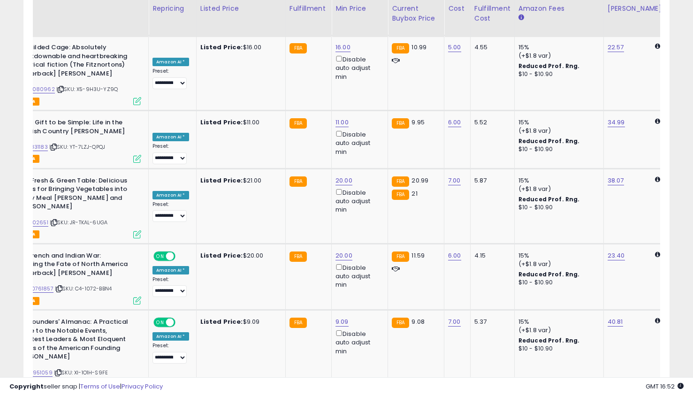
type input "*"
click button "submit" at bounding box center [367, 216] width 16 height 14
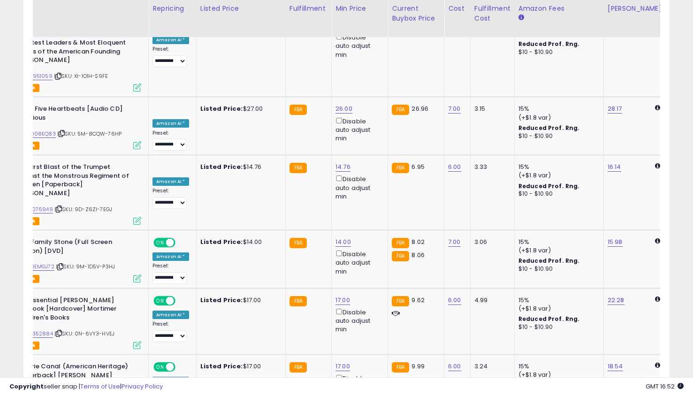
scroll to position [3622, 0]
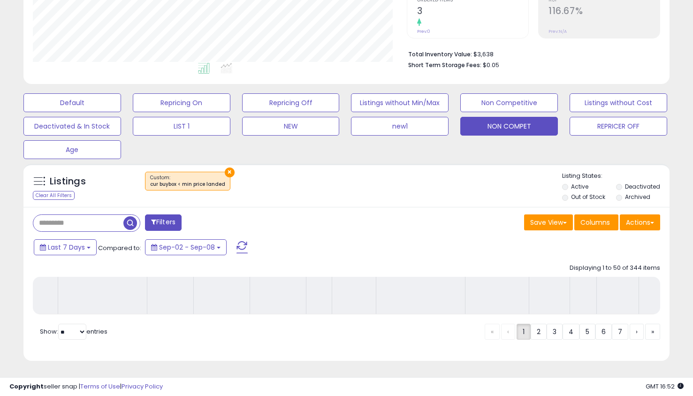
scroll to position [209, 0]
